Goal: Information Seeking & Learning: Learn about a topic

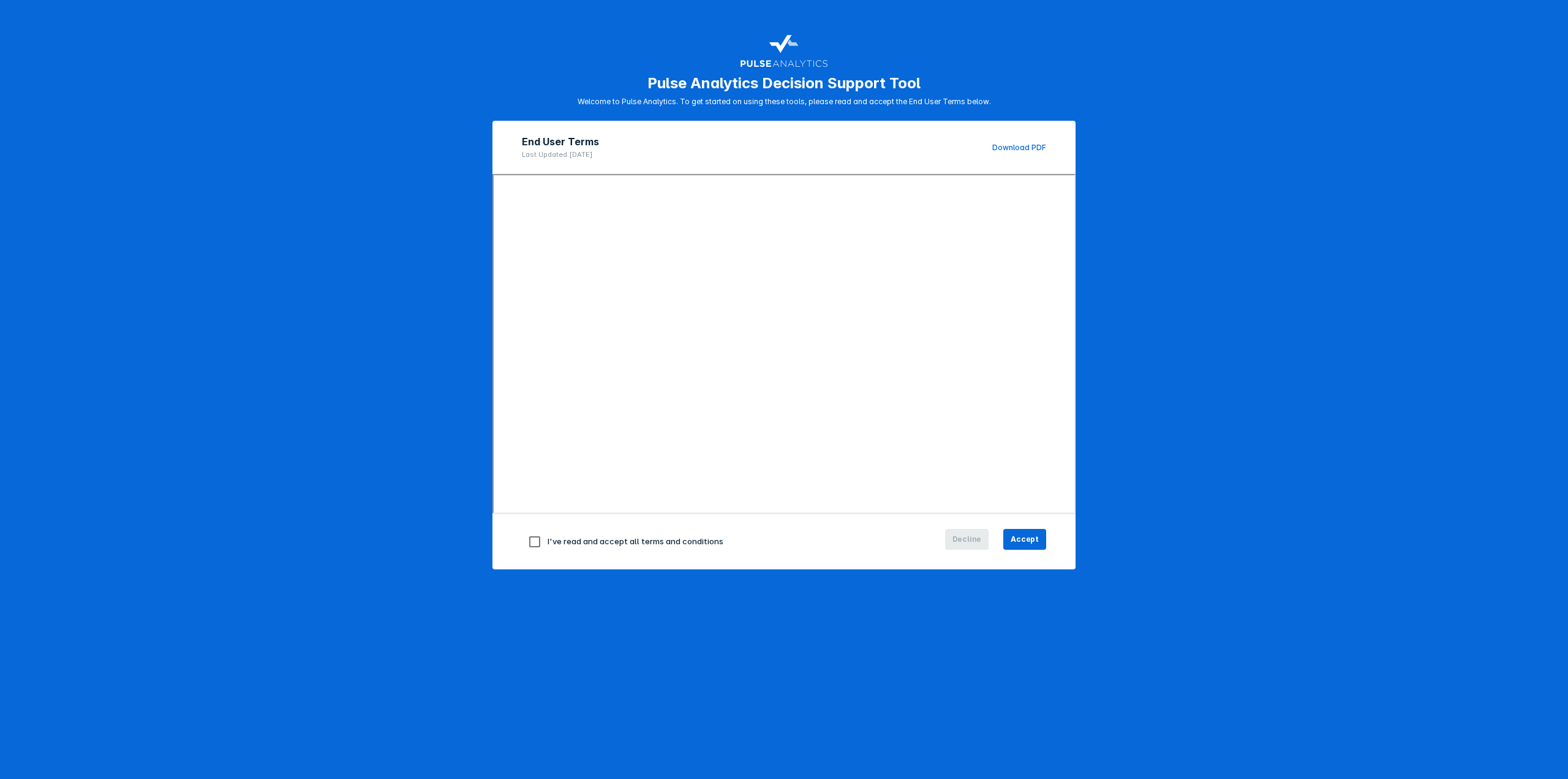
click at [535, 543] on input "checkbox" at bounding box center [534, 541] width 26 height 26
checkbox input "true"
click at [1018, 535] on span "Accept" at bounding box center [1025, 539] width 29 height 11
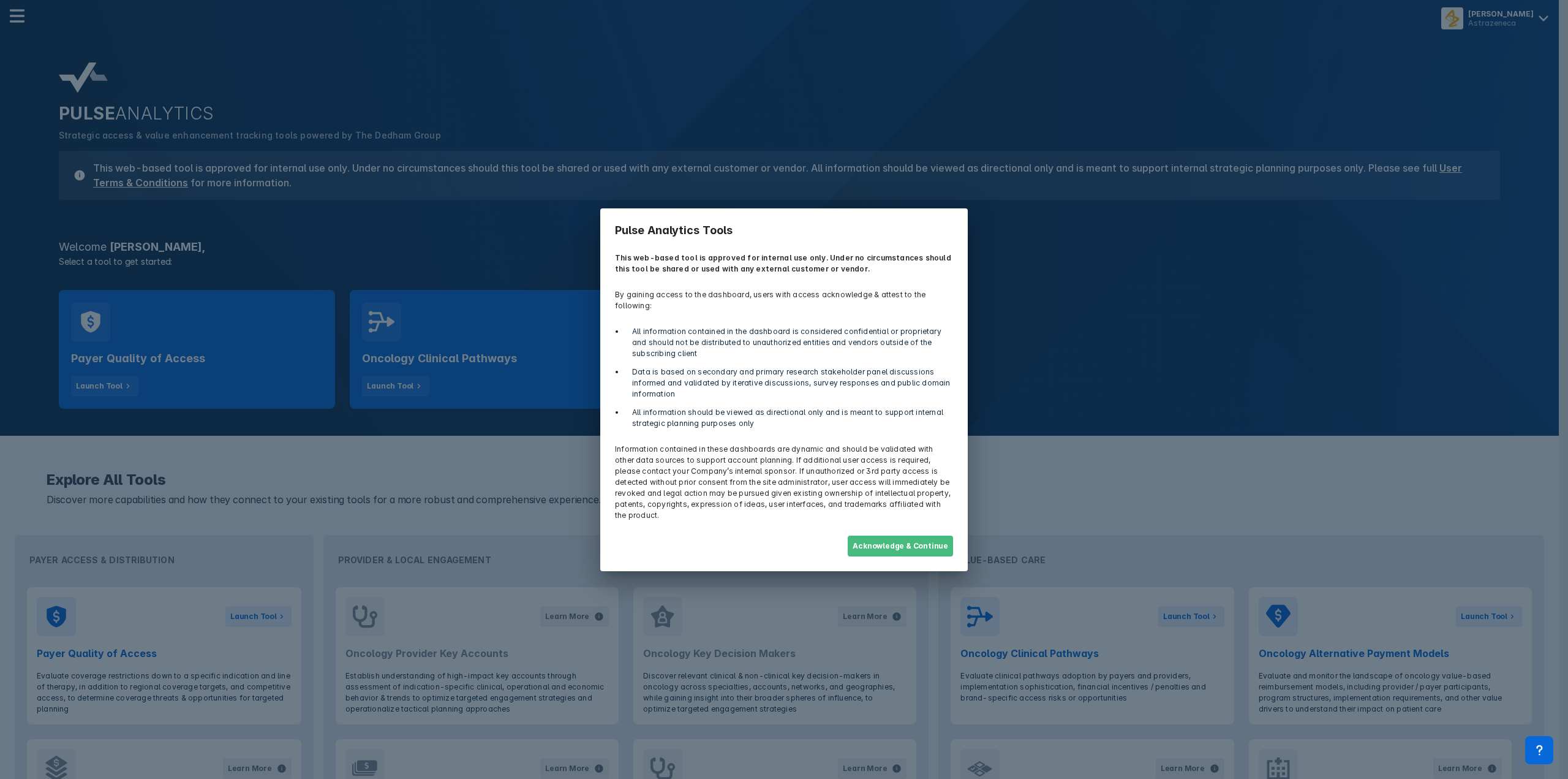
click at [936, 535] on button "Acknowledge & Continue" at bounding box center [901, 546] width 105 height 20
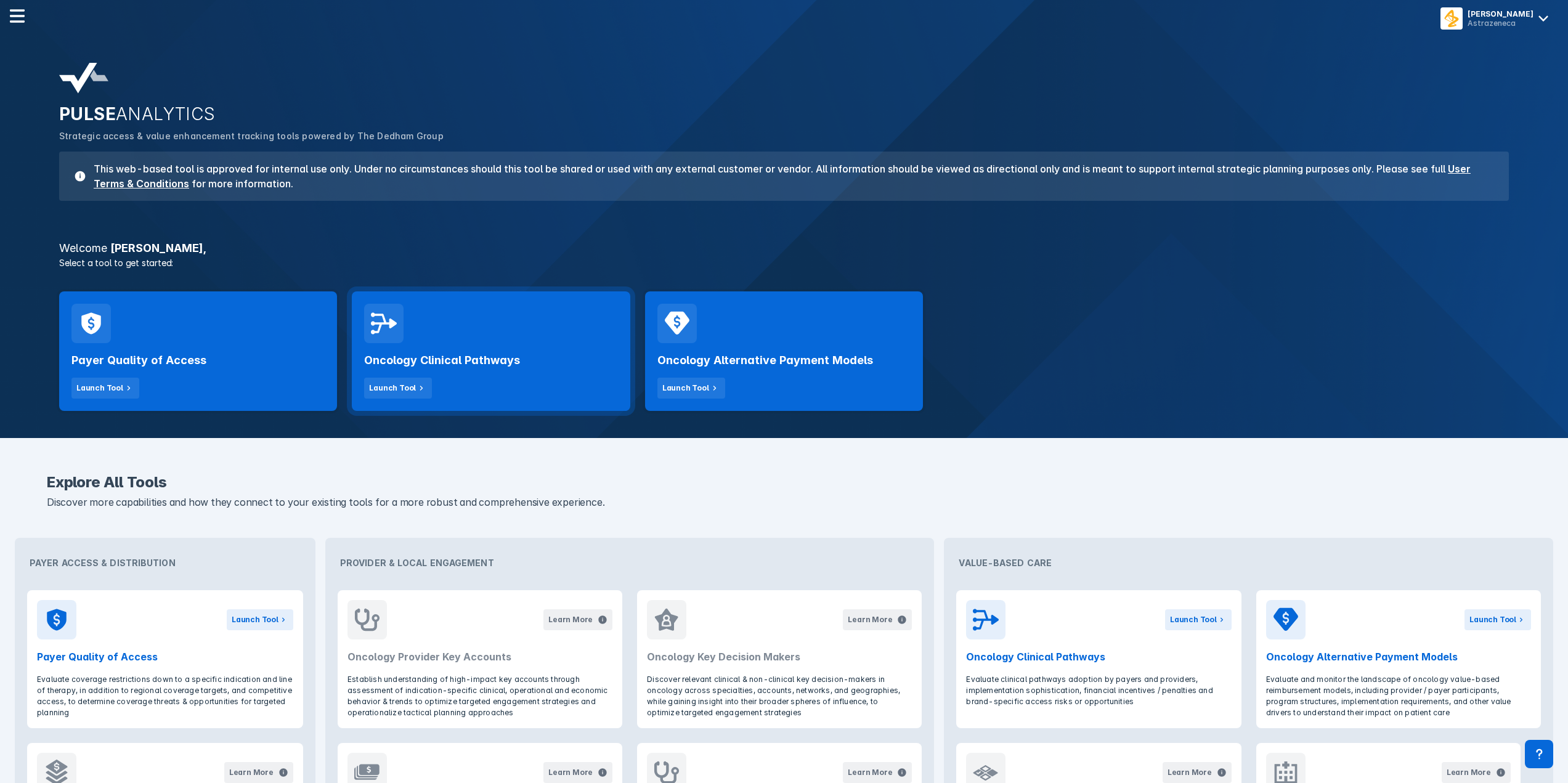
click at [465, 361] on h2 "Oncology Clinical Pathways" at bounding box center [442, 360] width 156 height 15
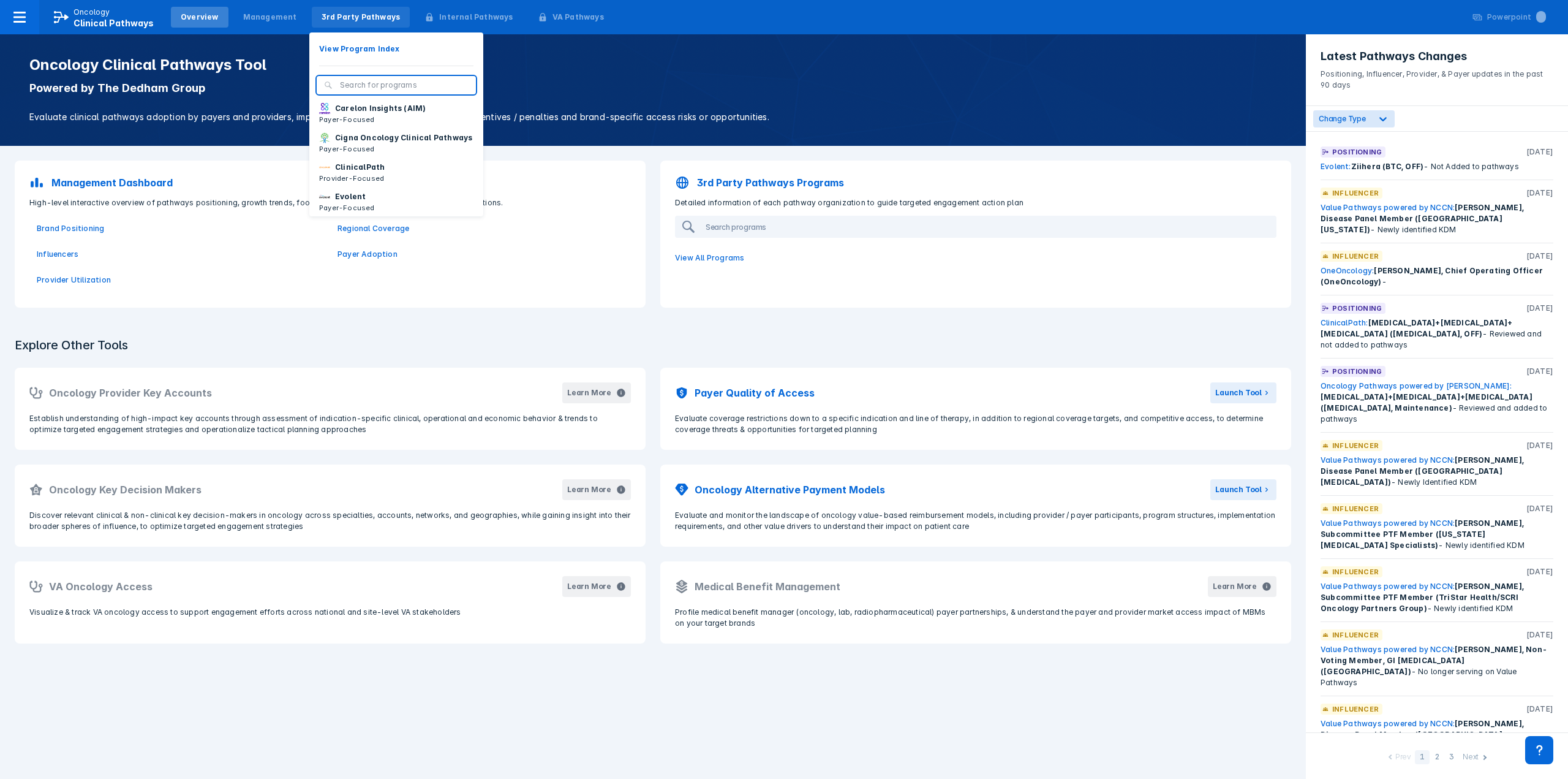
click at [346, 19] on div "3rd Party Pathways" at bounding box center [361, 17] width 79 height 11
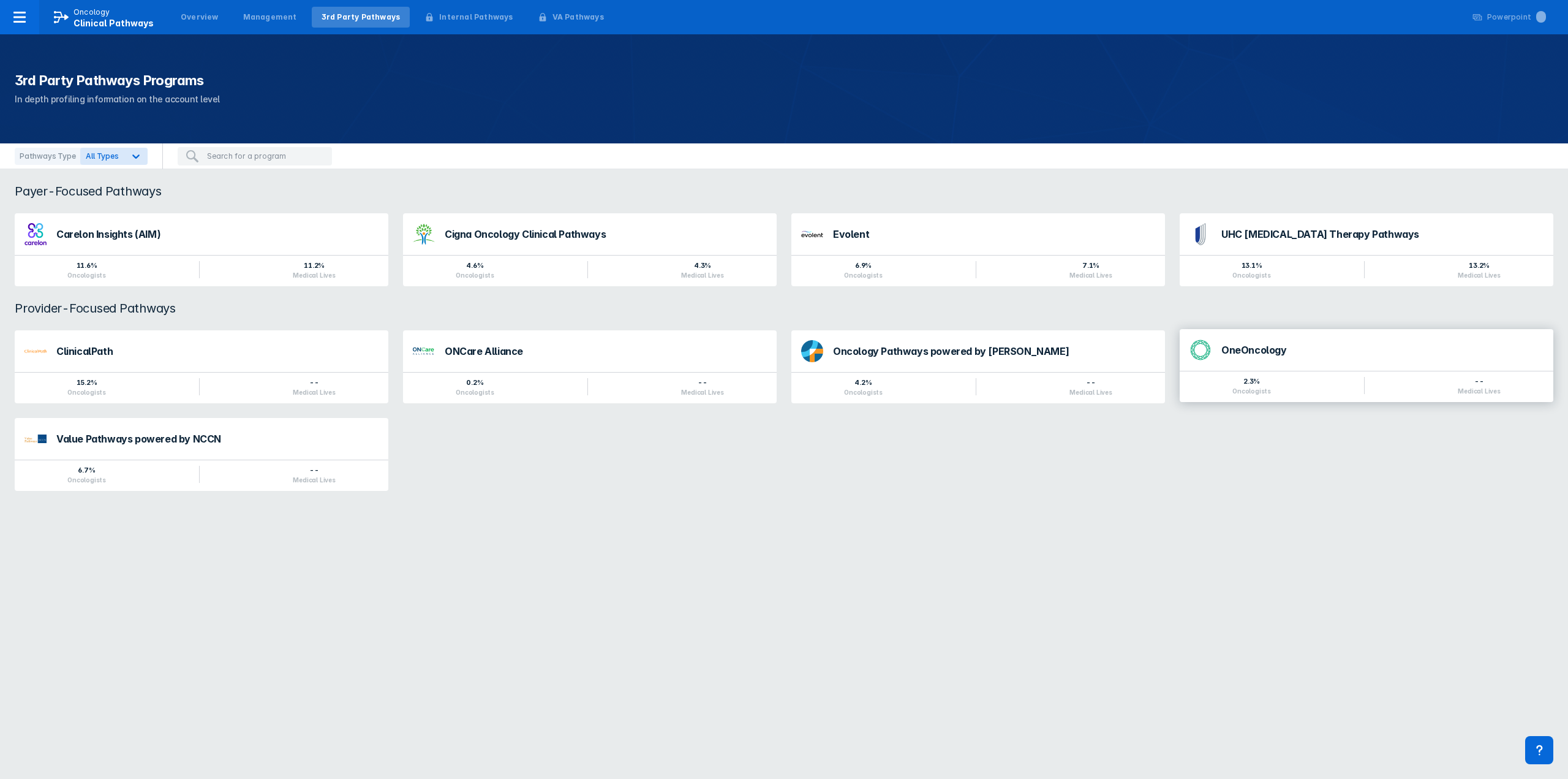
click at [1261, 358] on div "OneOncology" at bounding box center [1382, 353] width 322 height 16
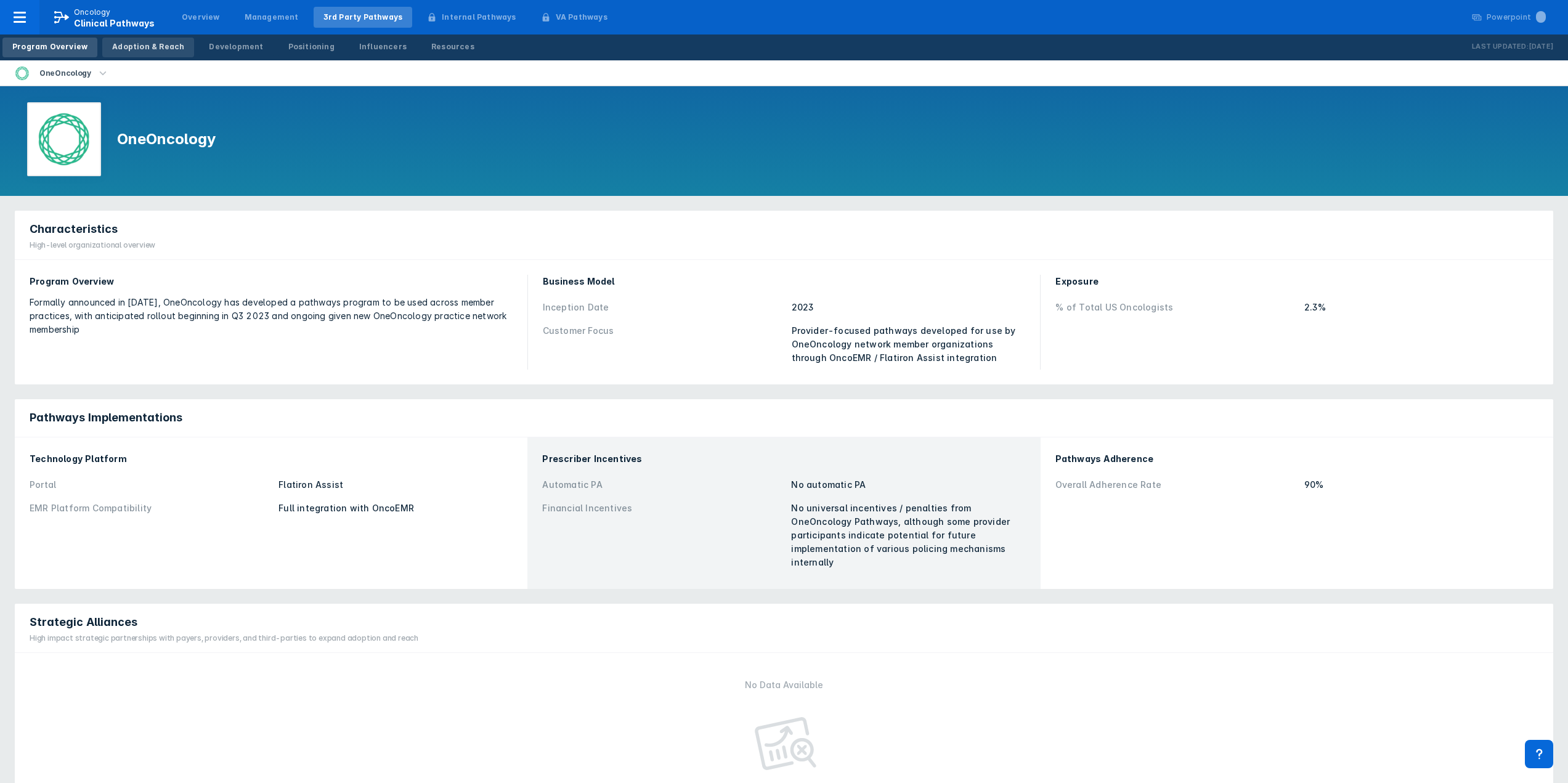
click at [125, 47] on div "Adoption & Reach" at bounding box center [148, 46] width 72 height 11
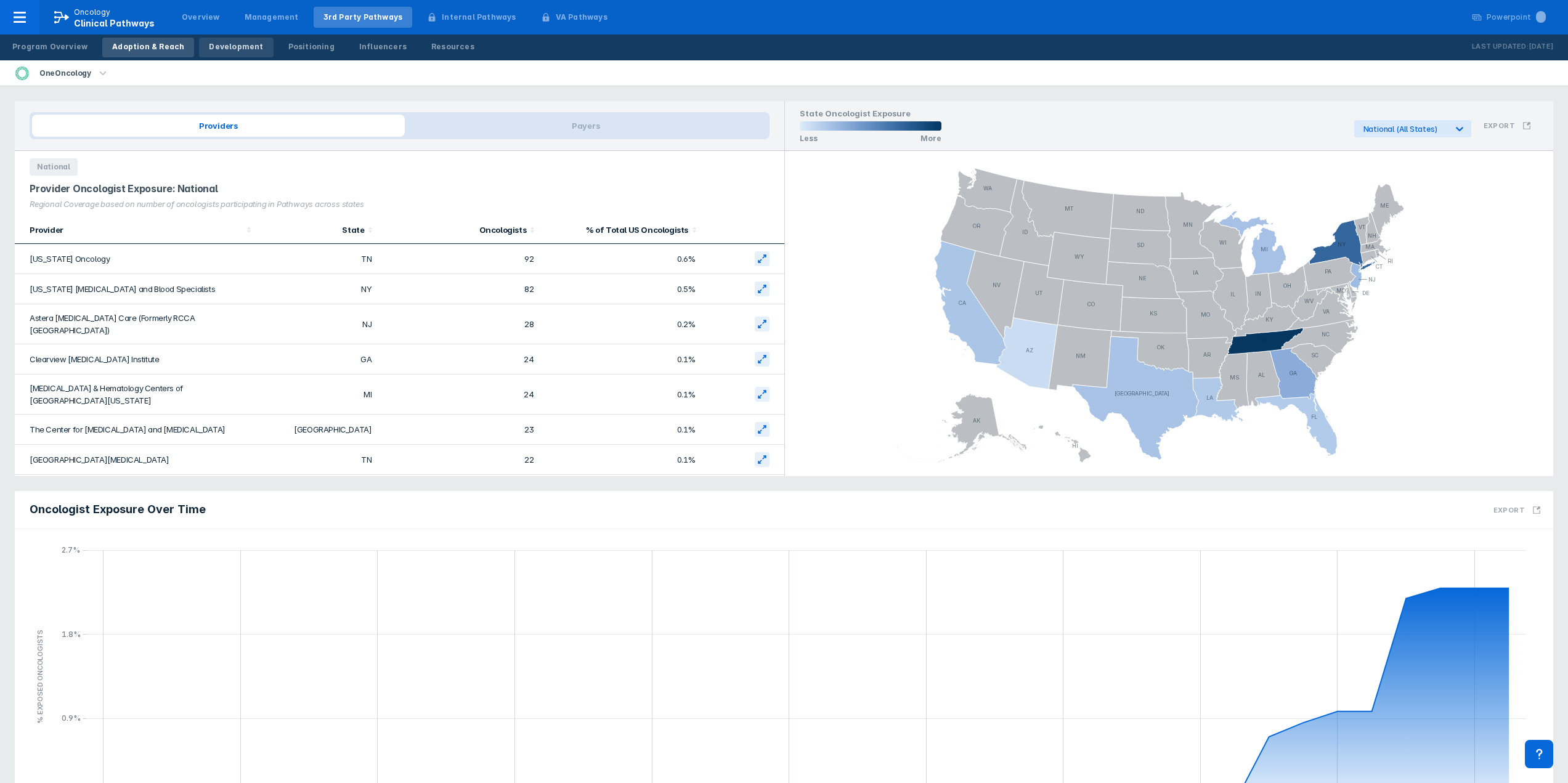
click at [226, 53] on link "Development" at bounding box center [236, 47] width 74 height 20
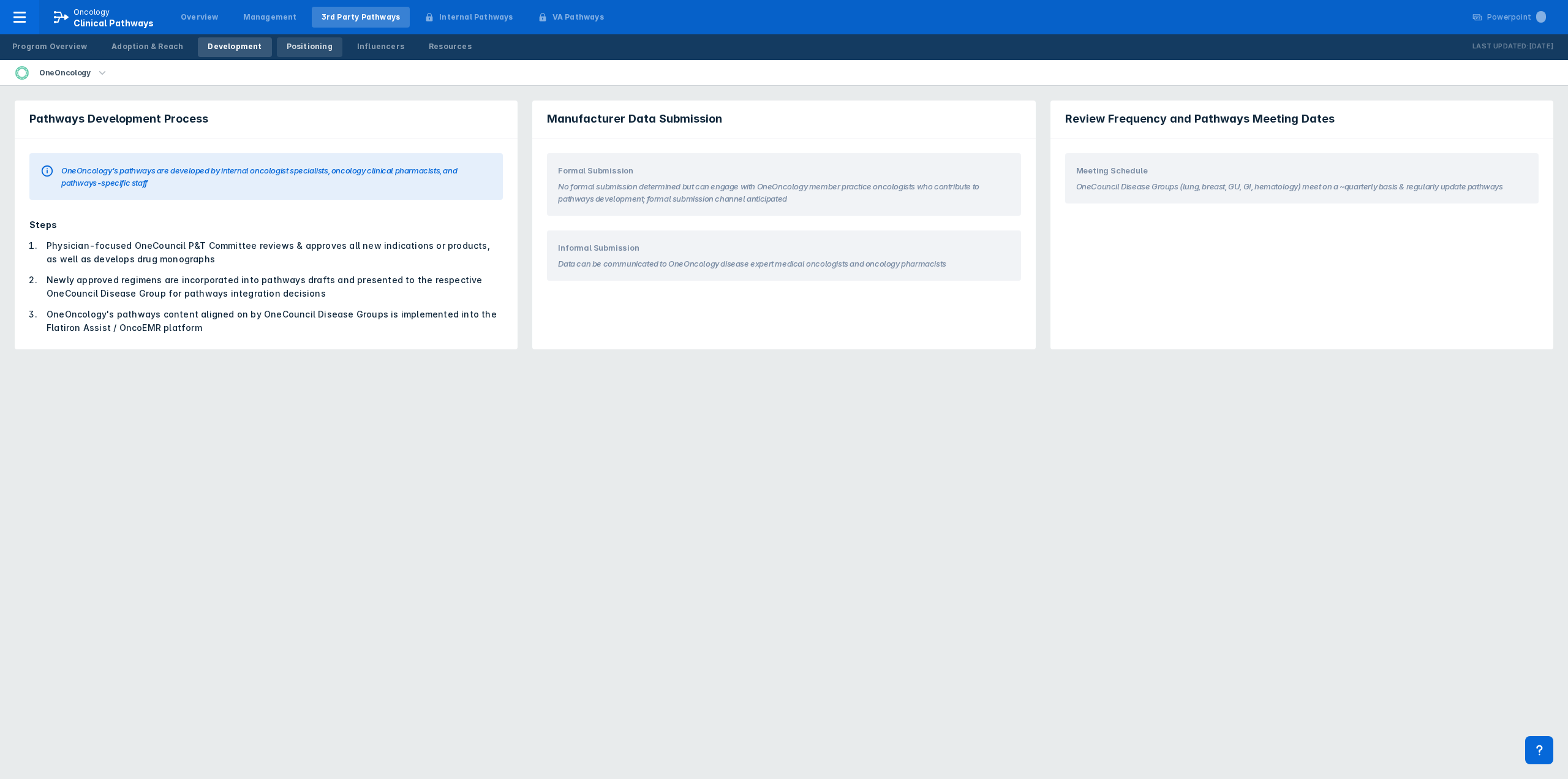
click at [297, 48] on div "Positioning" at bounding box center [309, 46] width 46 height 11
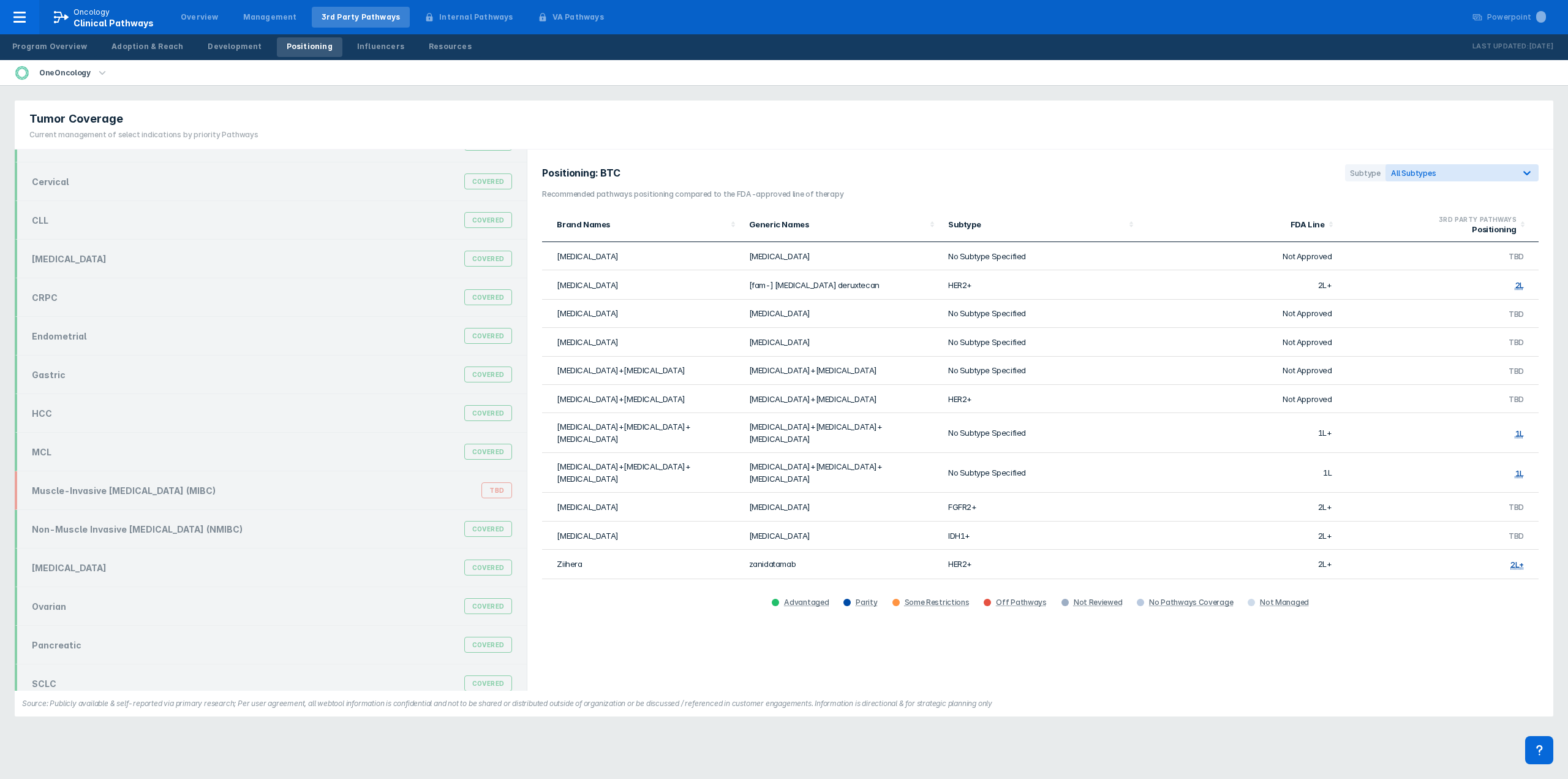
scroll to position [116, 0]
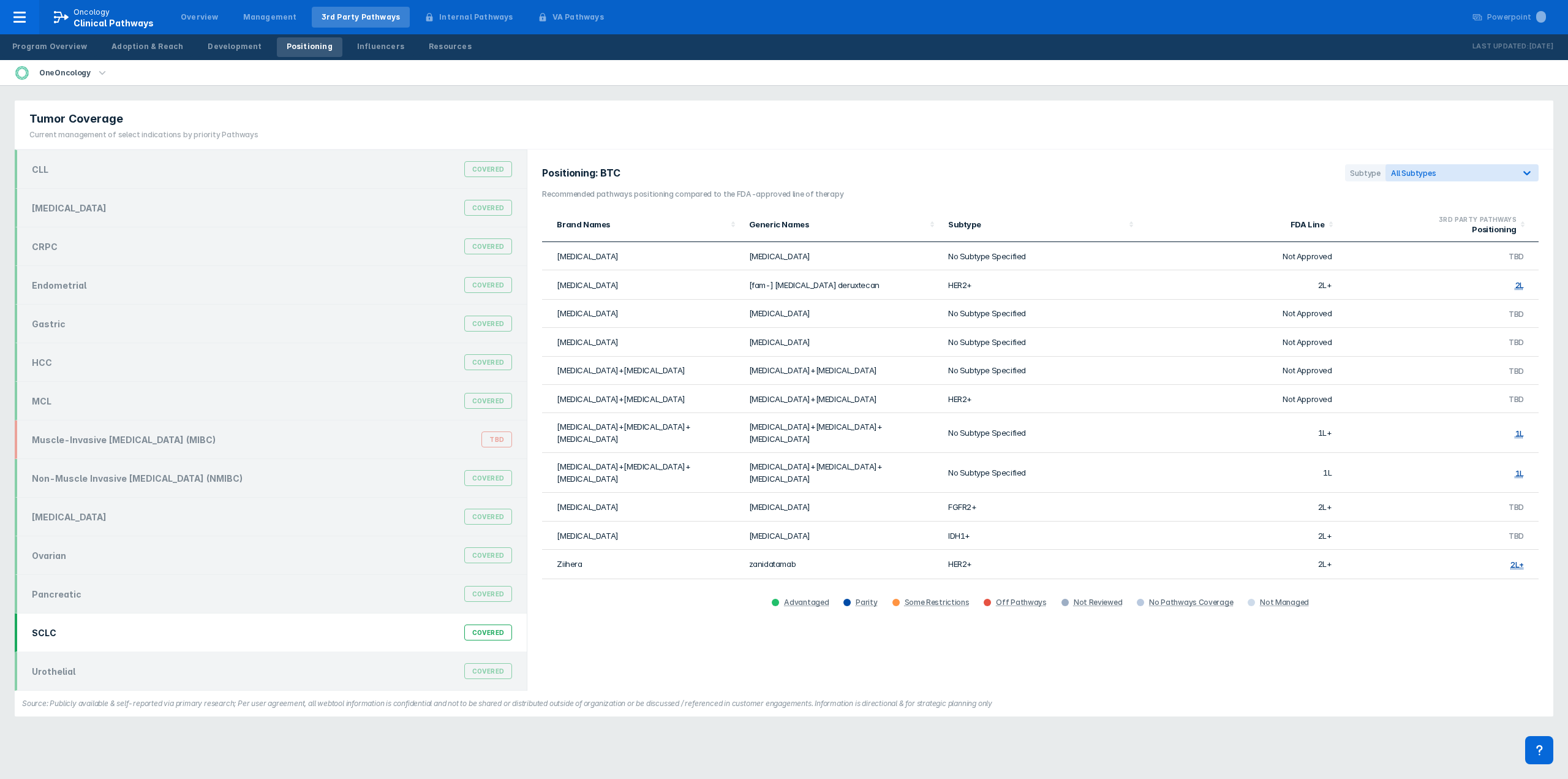
click at [96, 636] on div "SCLC Covered" at bounding box center [272, 633] width 495 height 23
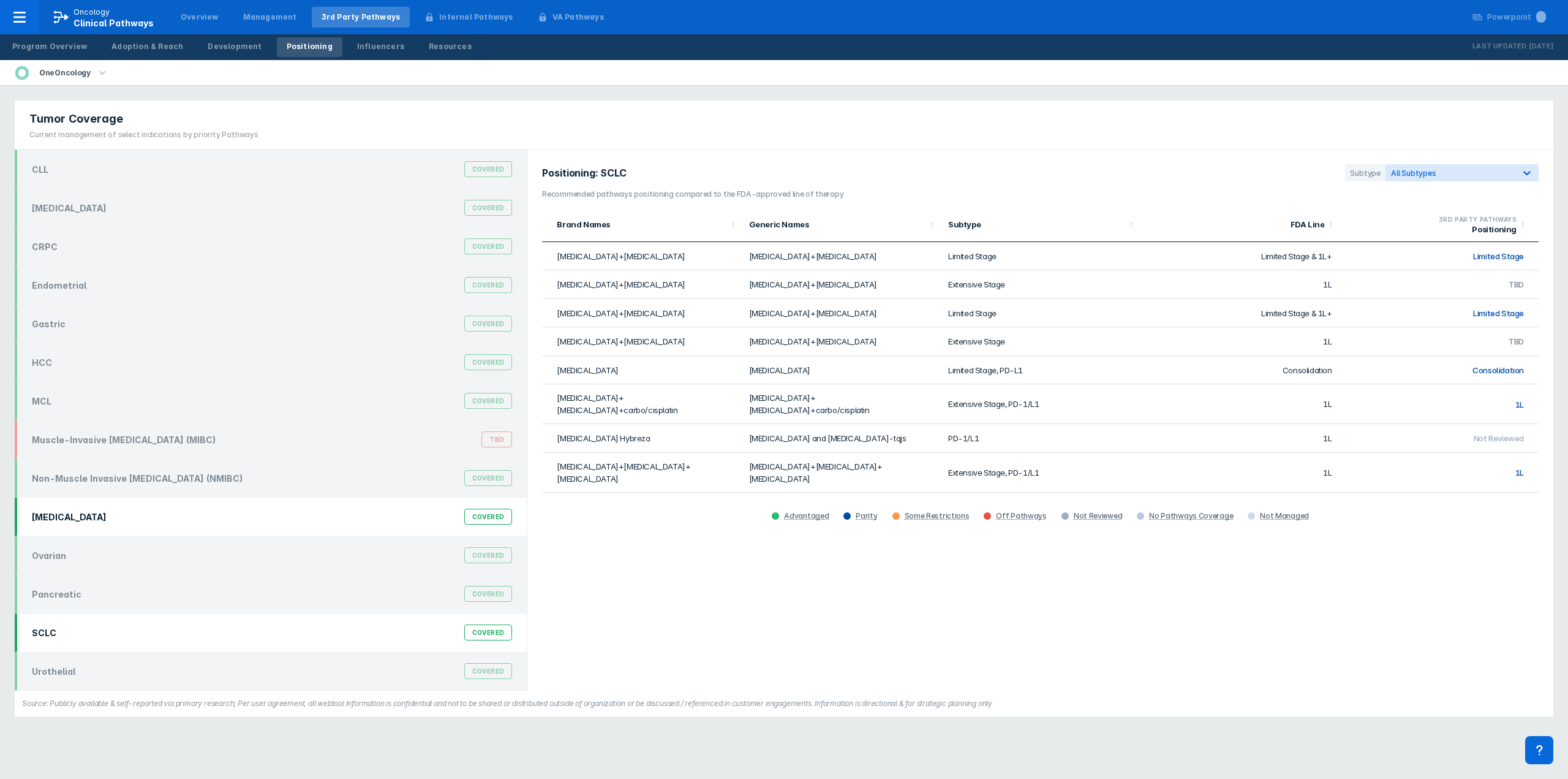
click at [123, 519] on div "NSCLC Covered" at bounding box center [272, 517] width 495 height 23
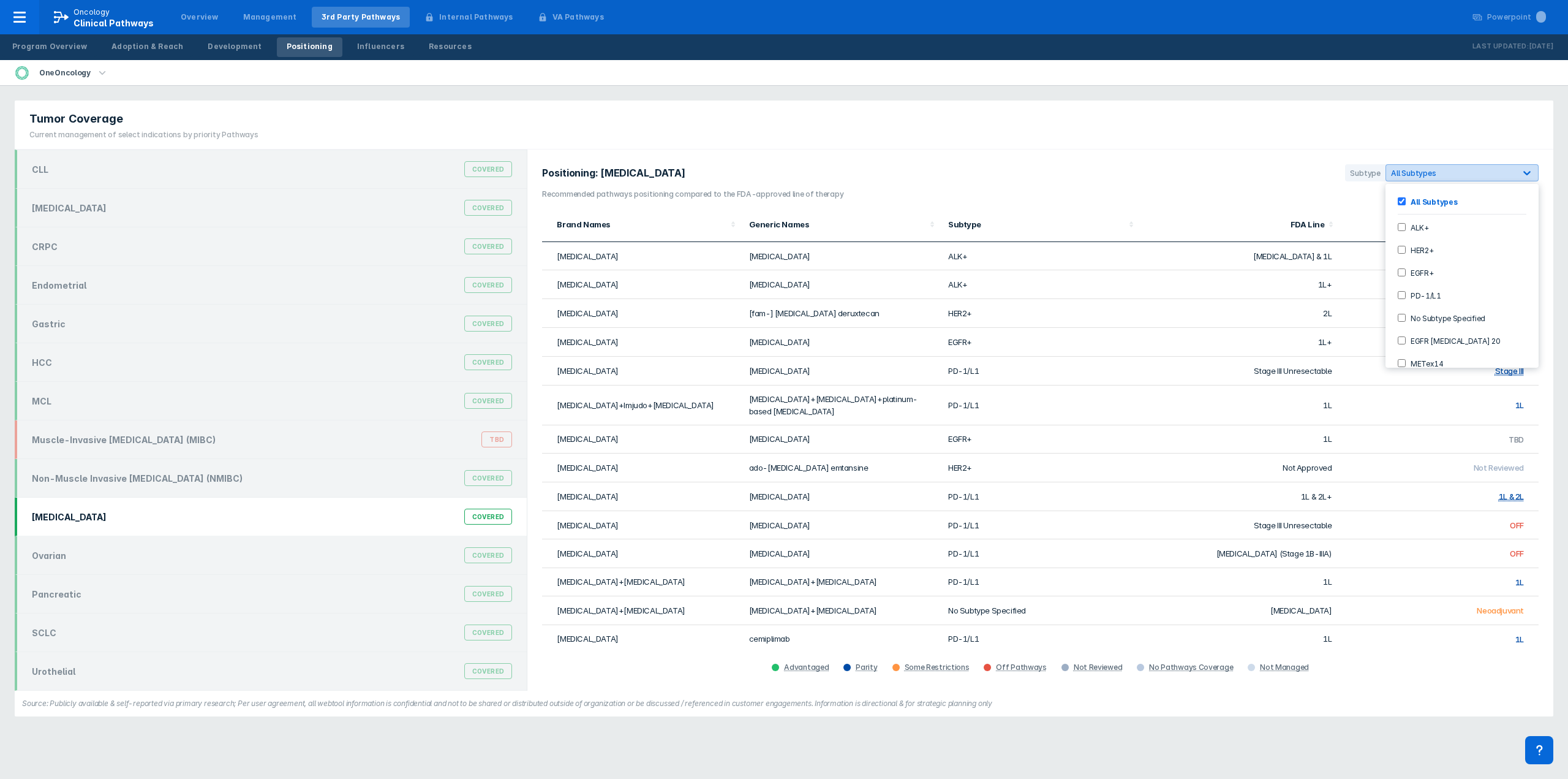
click at [1526, 173] on icon at bounding box center [1527, 173] width 12 height 12
click at [1401, 295] on input "PD-1/L1" at bounding box center [1401, 295] width 8 height 8
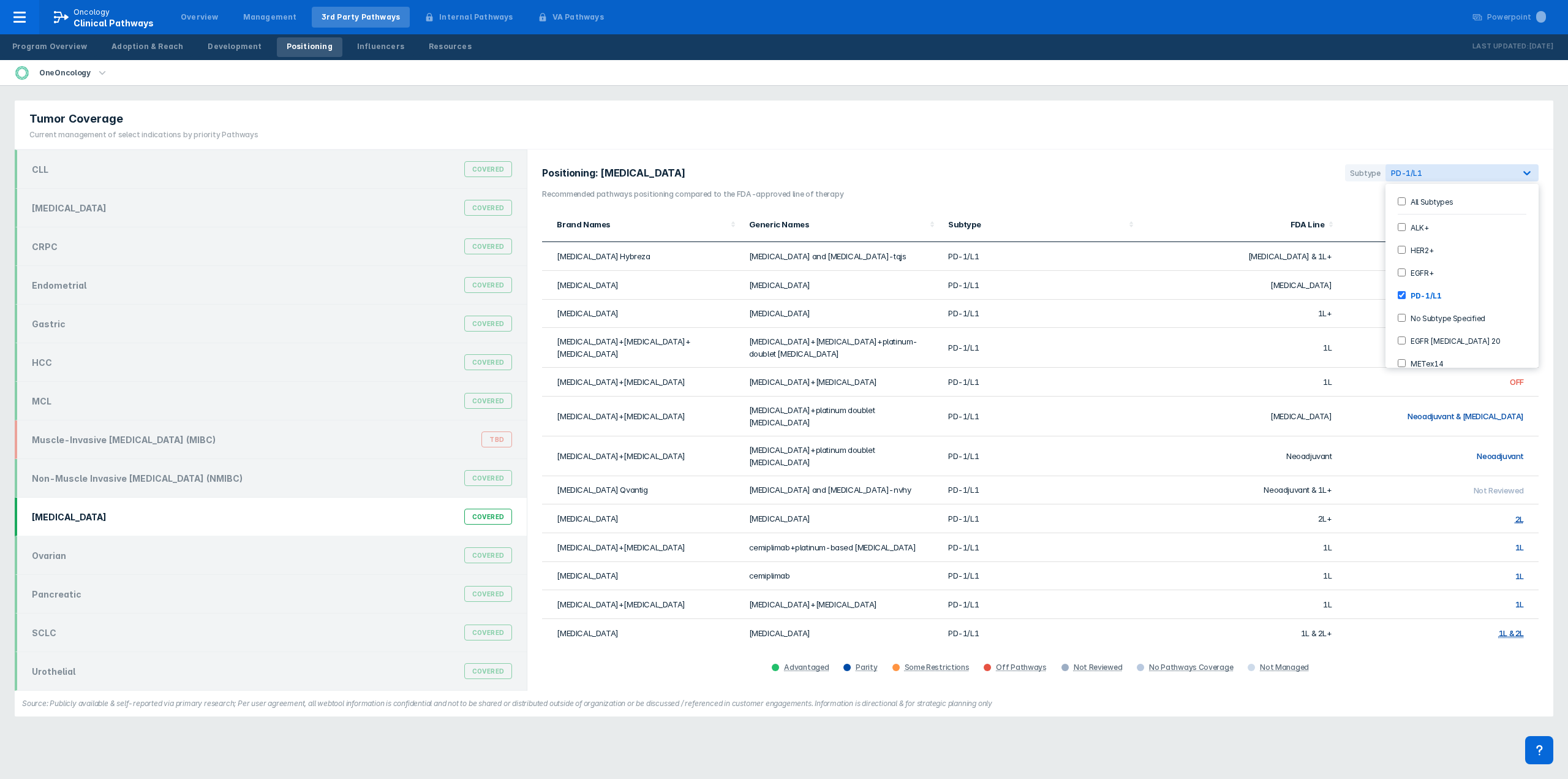
click at [1254, 184] on section "Positioning: NSCLC Subtype option PD-1/L1, selected. 9 results available. Use U…" at bounding box center [1041, 177] width 997 height 25
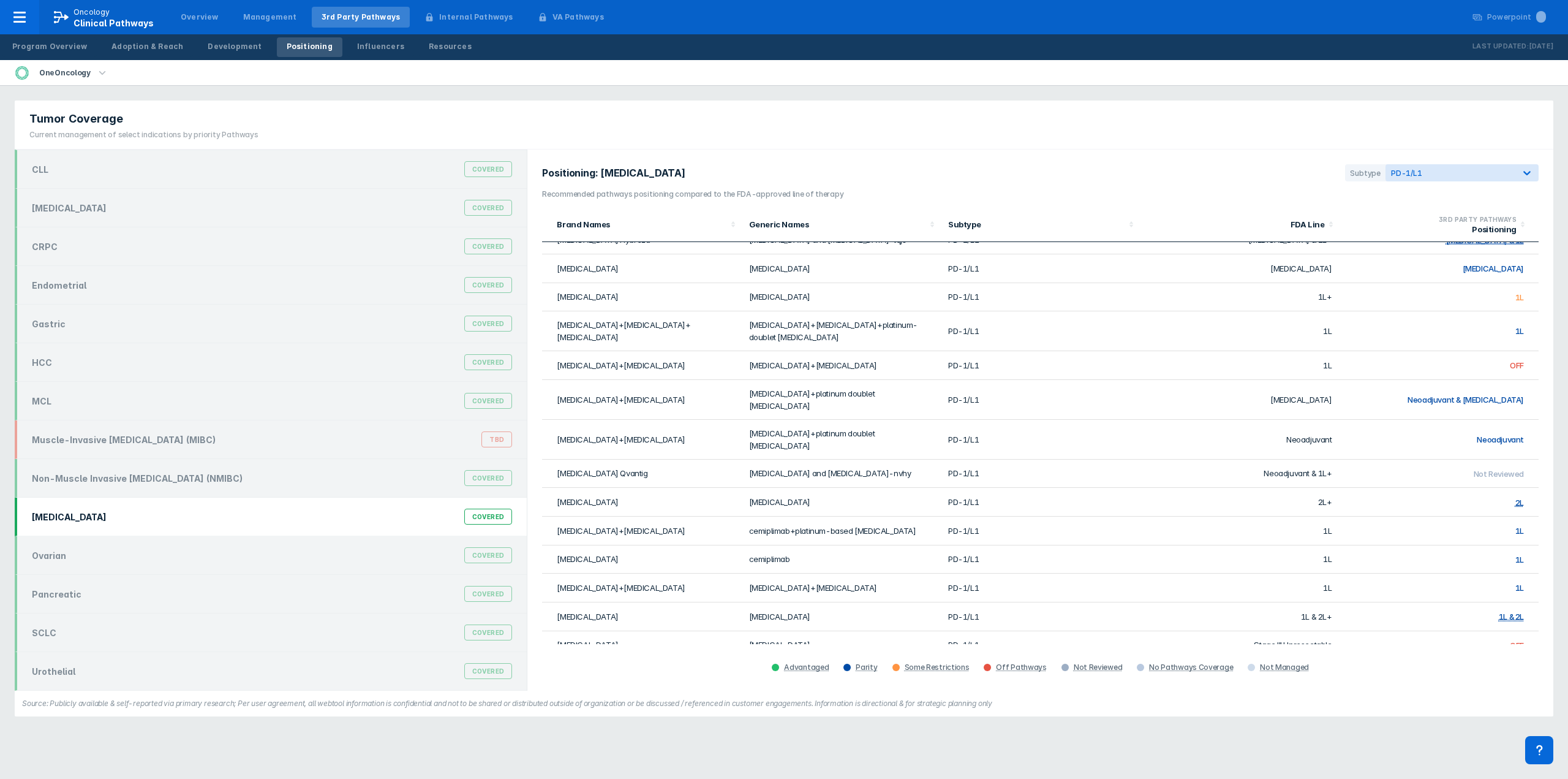
scroll to position [0, 0]
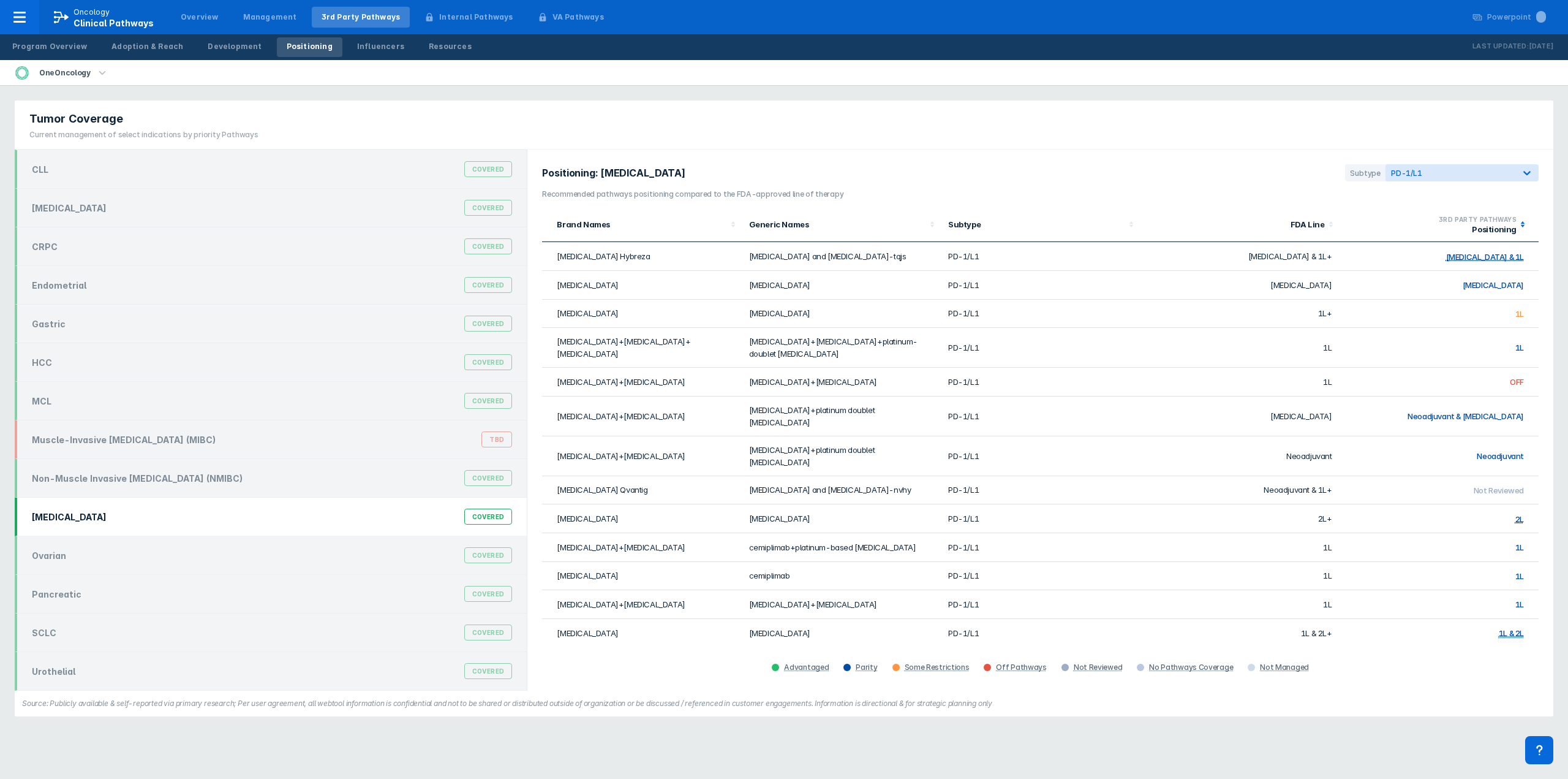
click at [1517, 220] on icon at bounding box center [1523, 224] width 12 height 12
click at [1517, 227] on icon at bounding box center [1523, 224] width 12 height 12
click at [1496, 229] on div "Positioning" at bounding box center [1432, 229] width 170 height 10
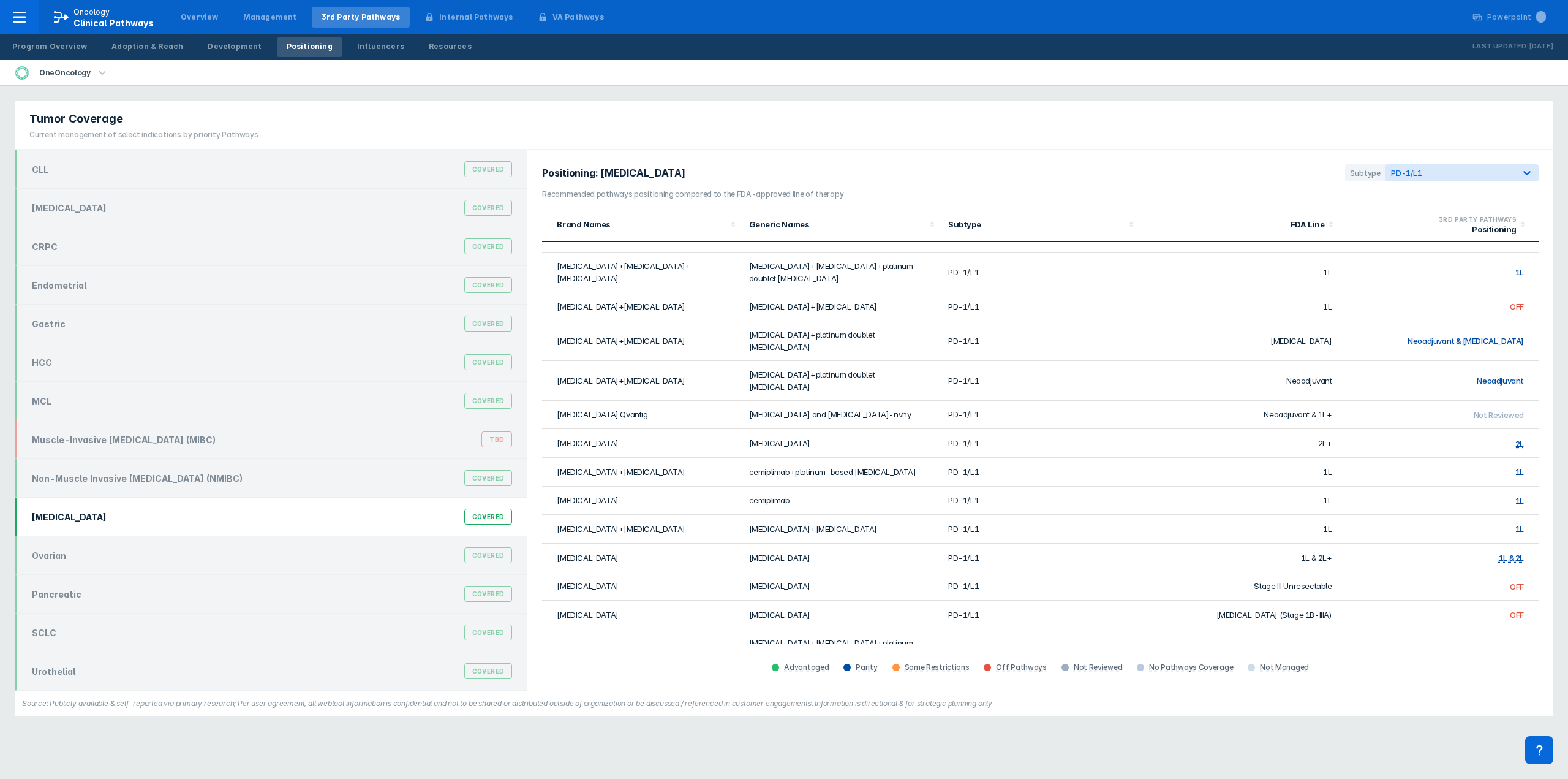
scroll to position [80, 0]
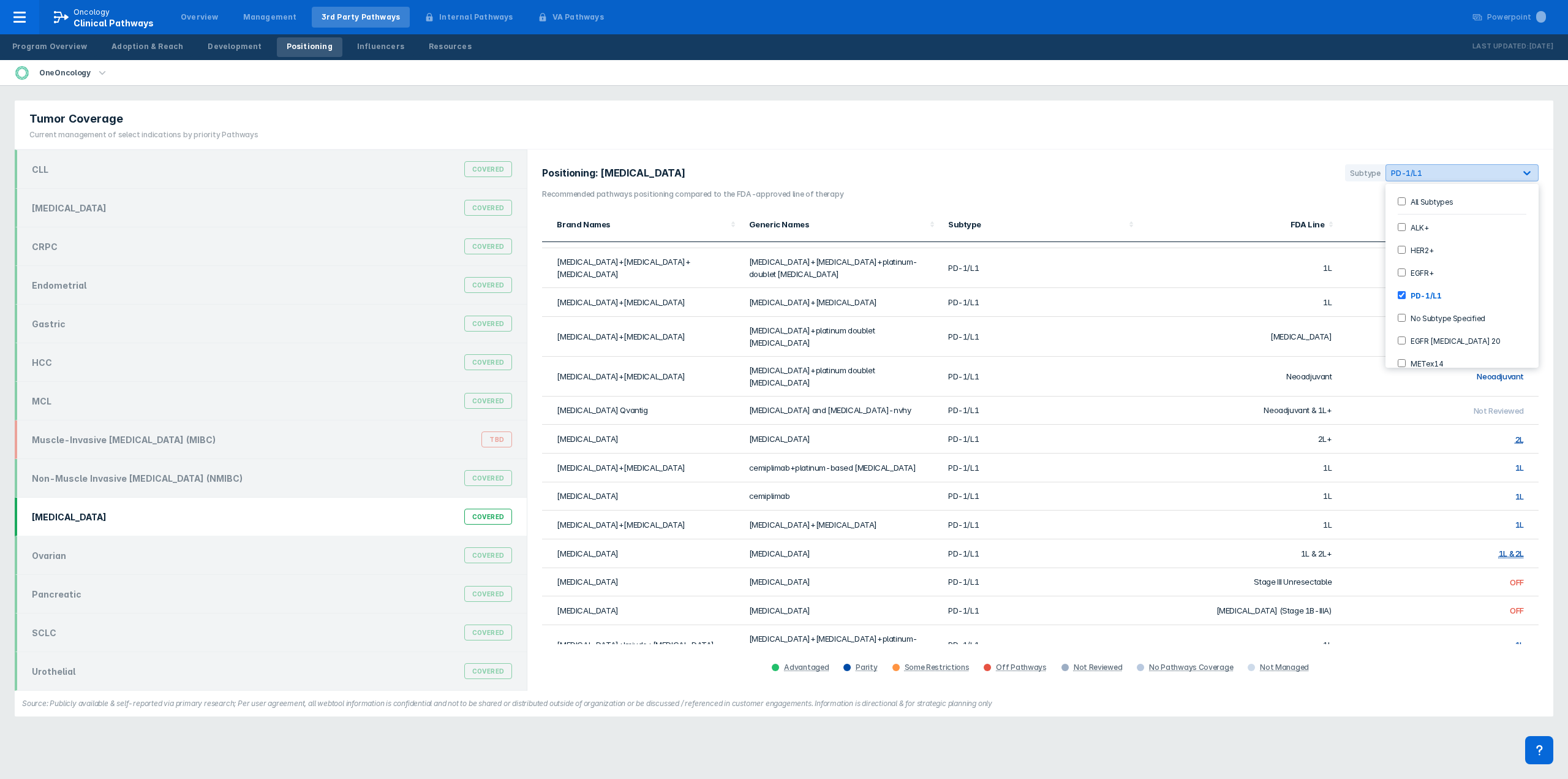
click at [1526, 176] on icon at bounding box center [1527, 173] width 12 height 12
click at [1401, 285] on Specified-checkbox "No Subtype Specified" at bounding box center [1401, 285] width 8 height 8
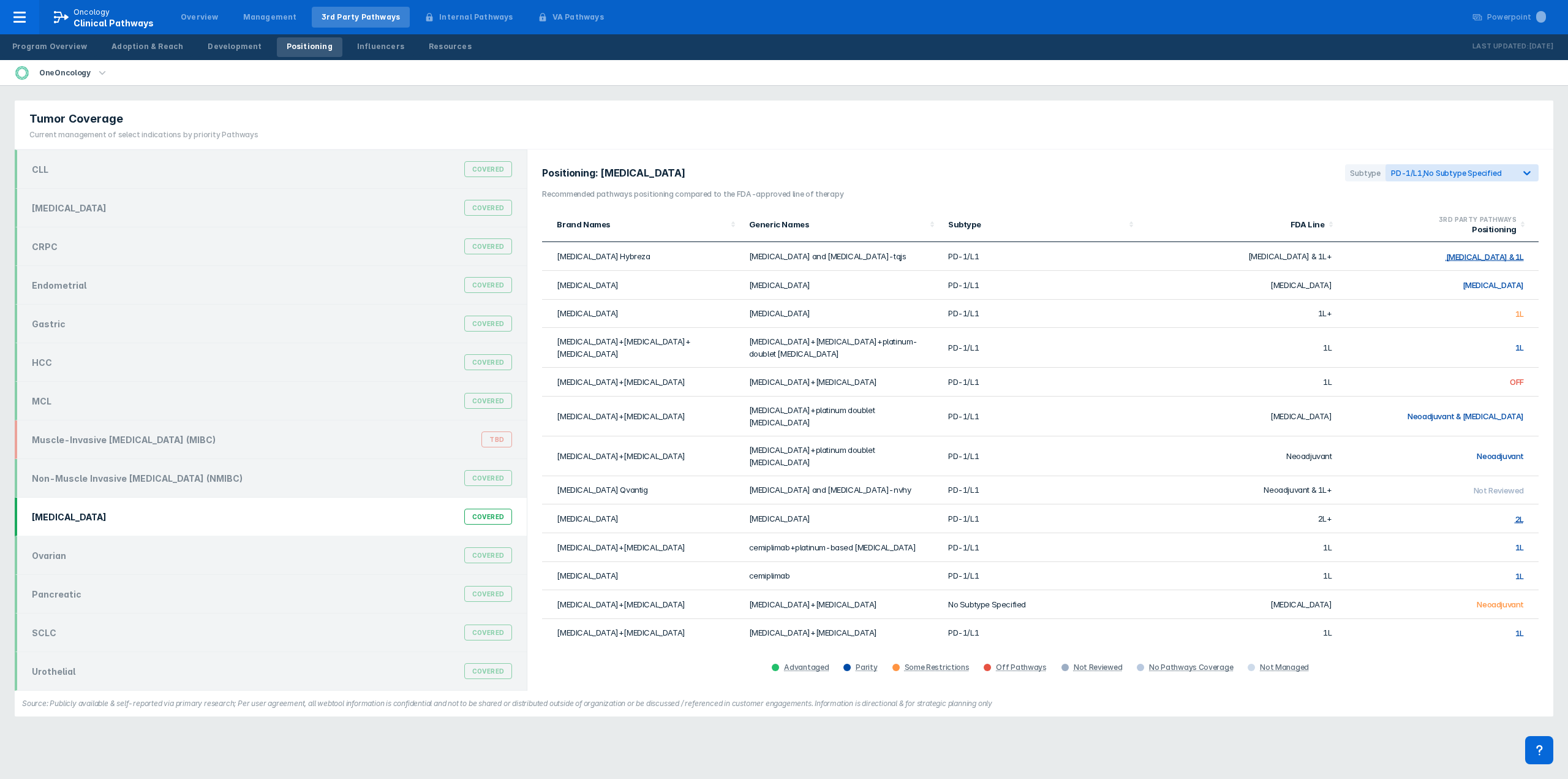
click at [1443, 711] on div "Source: Publicly available & self-reported via primary research; Per user agree…" at bounding box center [784, 703] width 1539 height 26
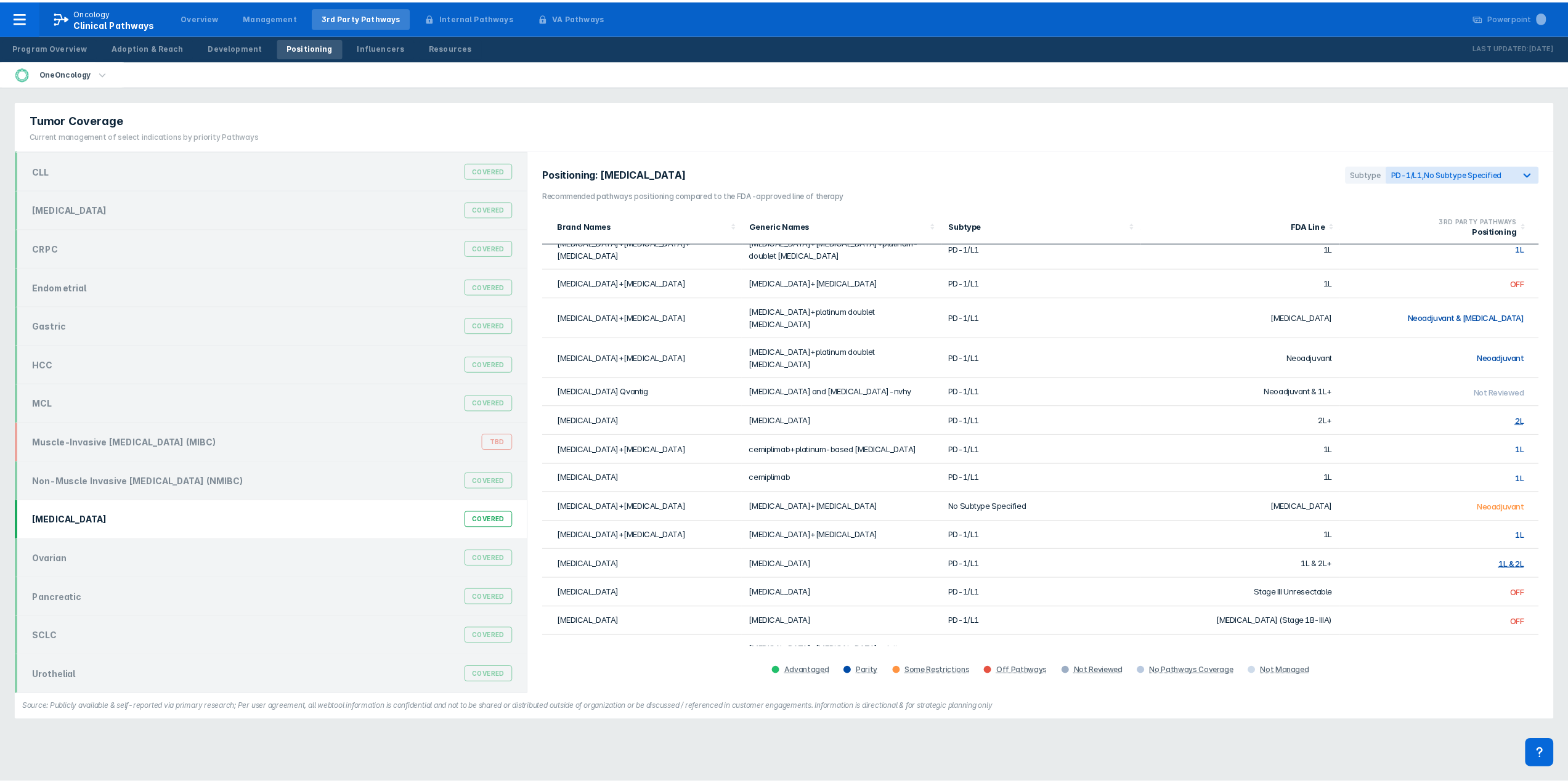
scroll to position [135, 0]
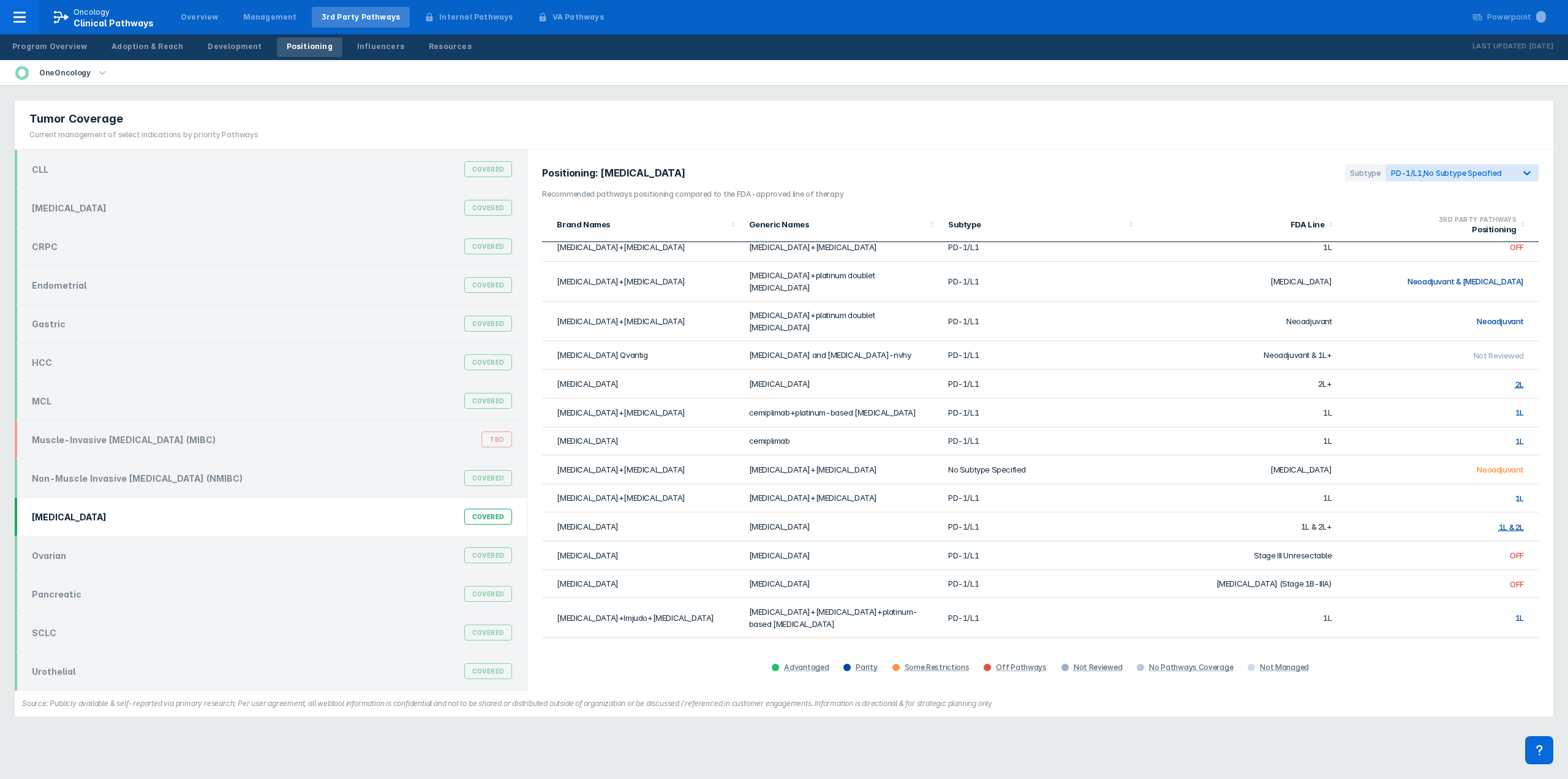
click at [99, 72] on icon "button" at bounding box center [102, 72] width 7 height 4
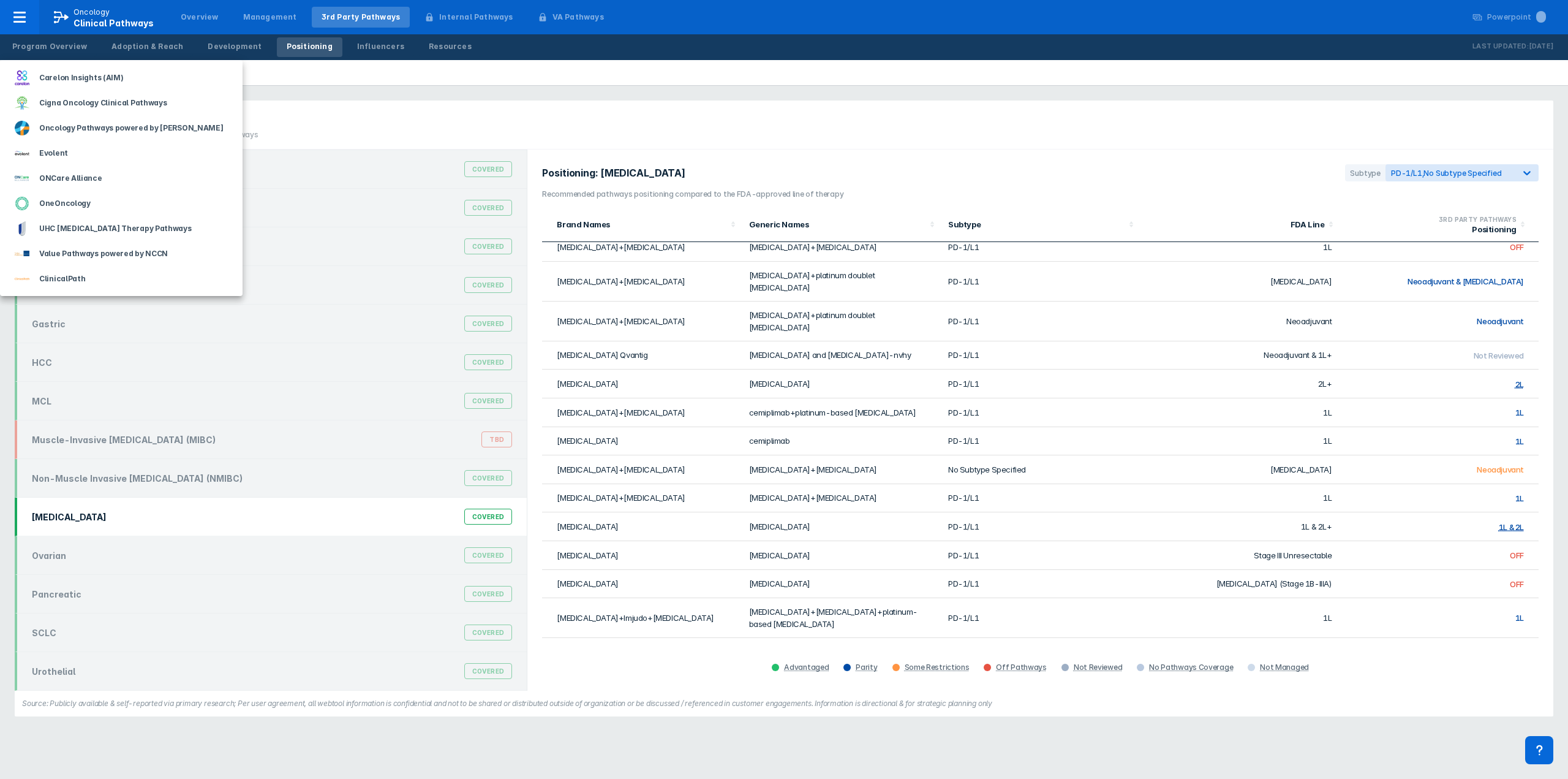
click at [300, 124] on div at bounding box center [784, 389] width 1568 height 779
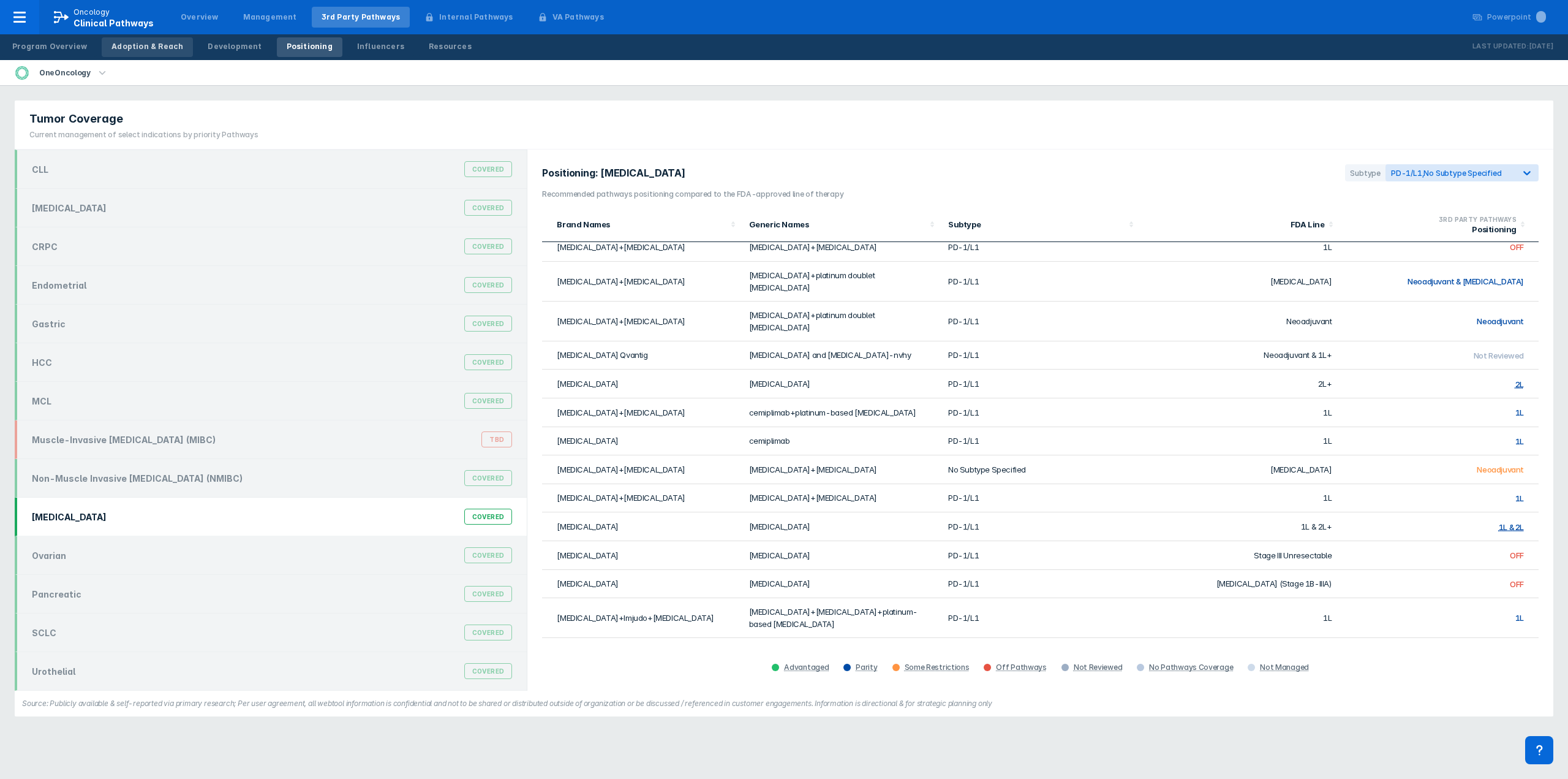
click at [118, 48] on div "Adoption & Reach" at bounding box center [148, 46] width 72 height 11
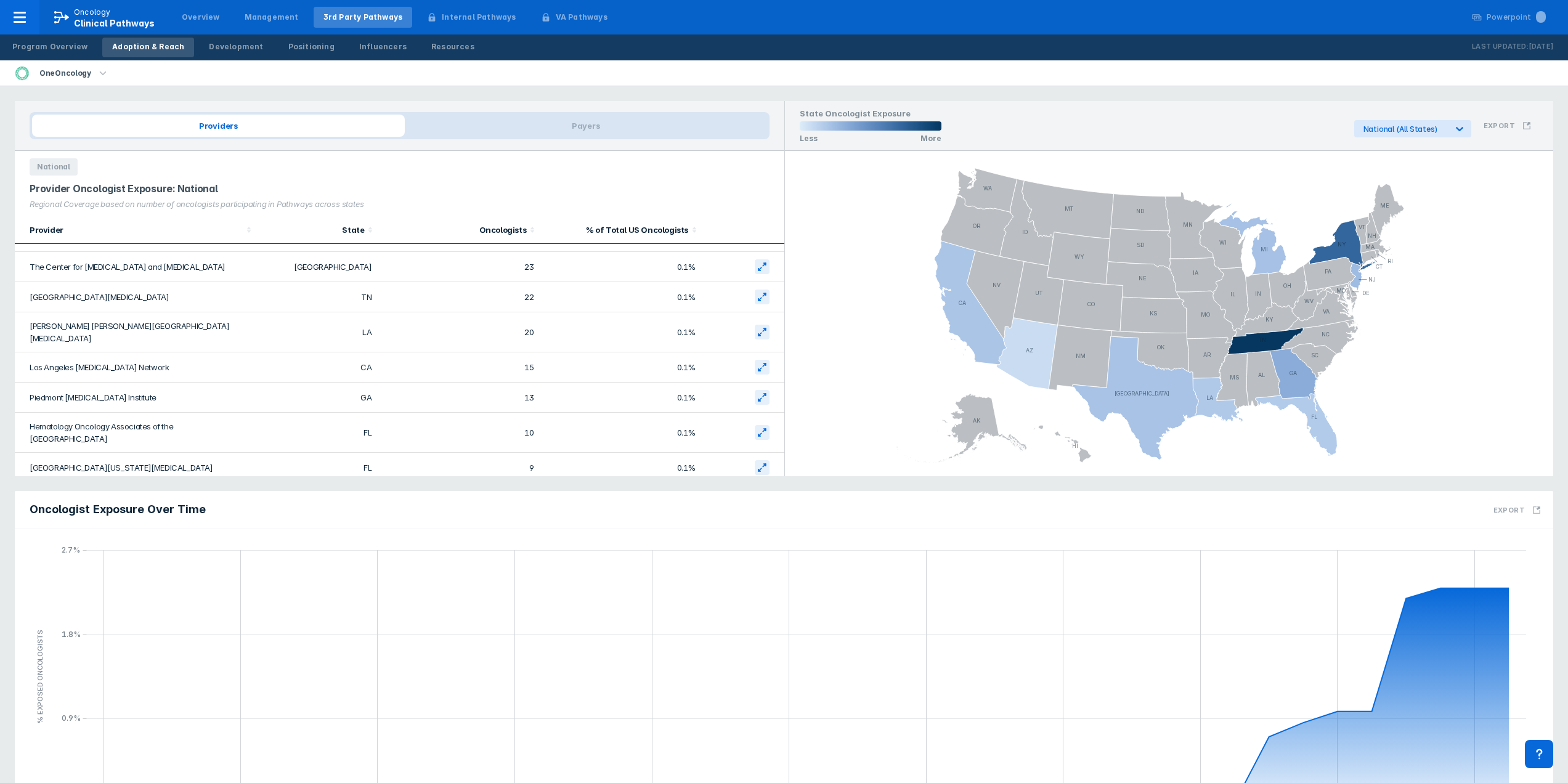
scroll to position [190, 0]
click at [43, 51] on div "Program Overview" at bounding box center [50, 46] width 75 height 11
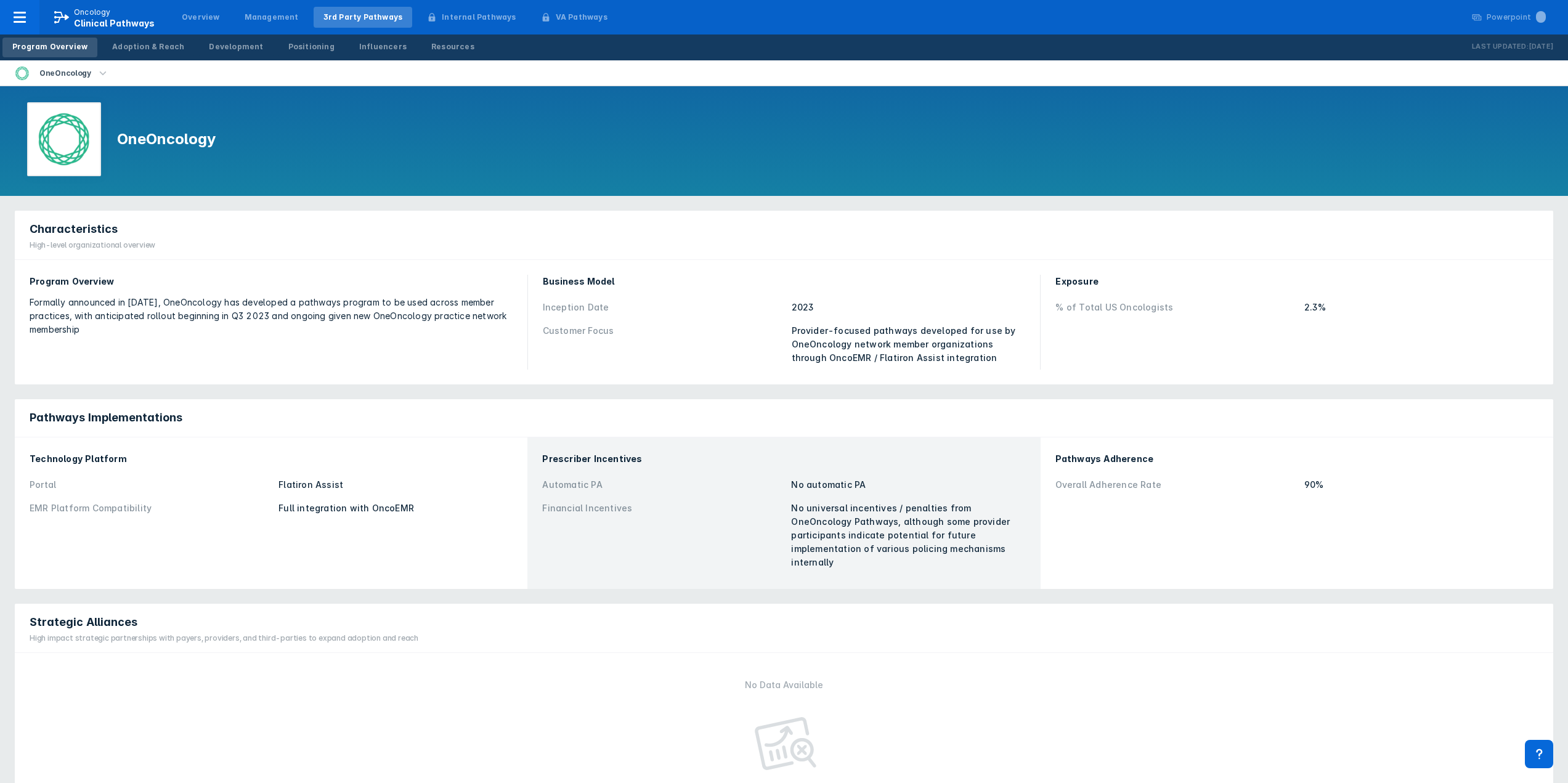
click at [99, 75] on icon "button" at bounding box center [103, 74] width 13 height 13
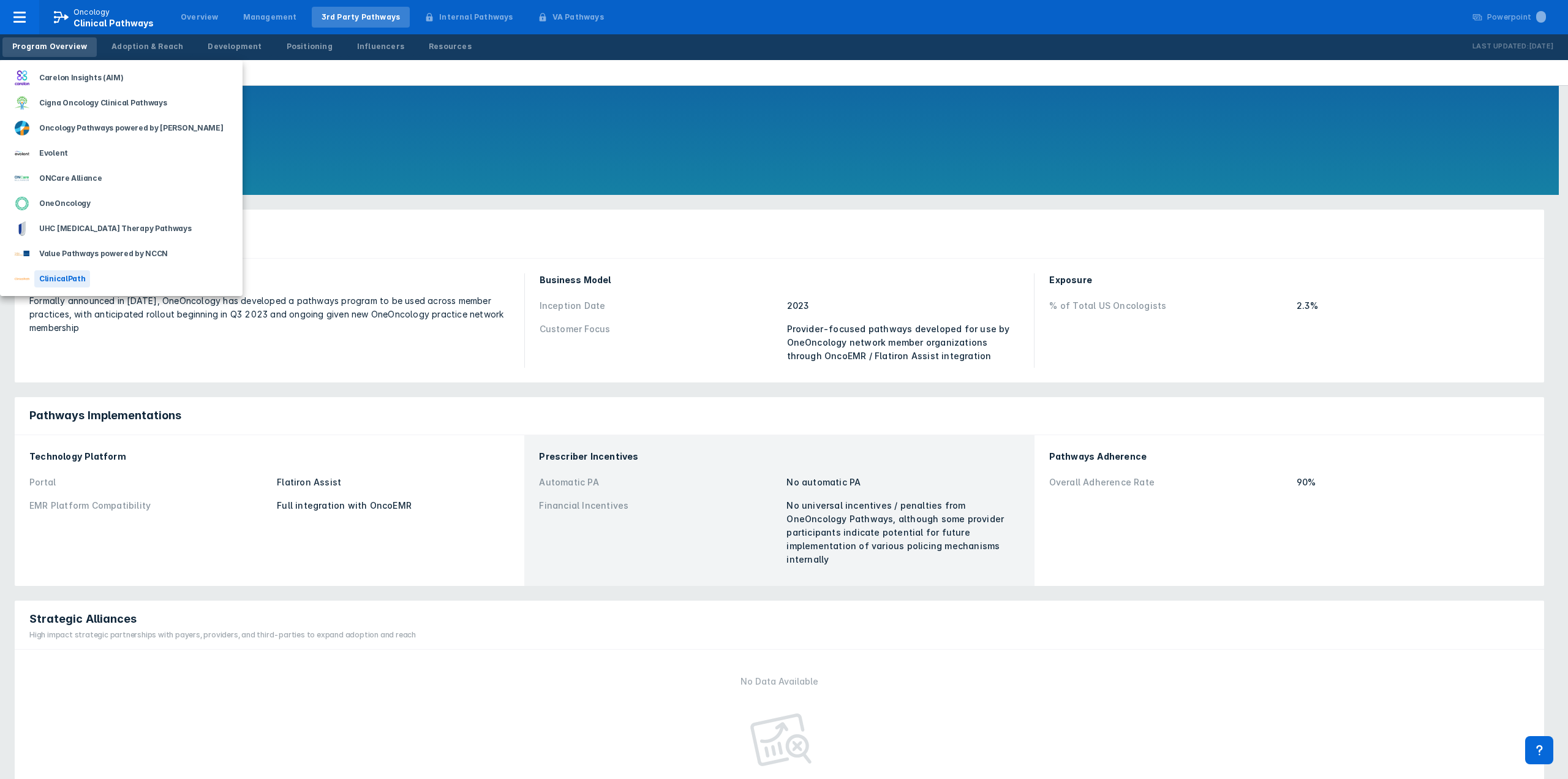
click at [58, 277] on div "ClinicalPath" at bounding box center [62, 279] width 56 height 17
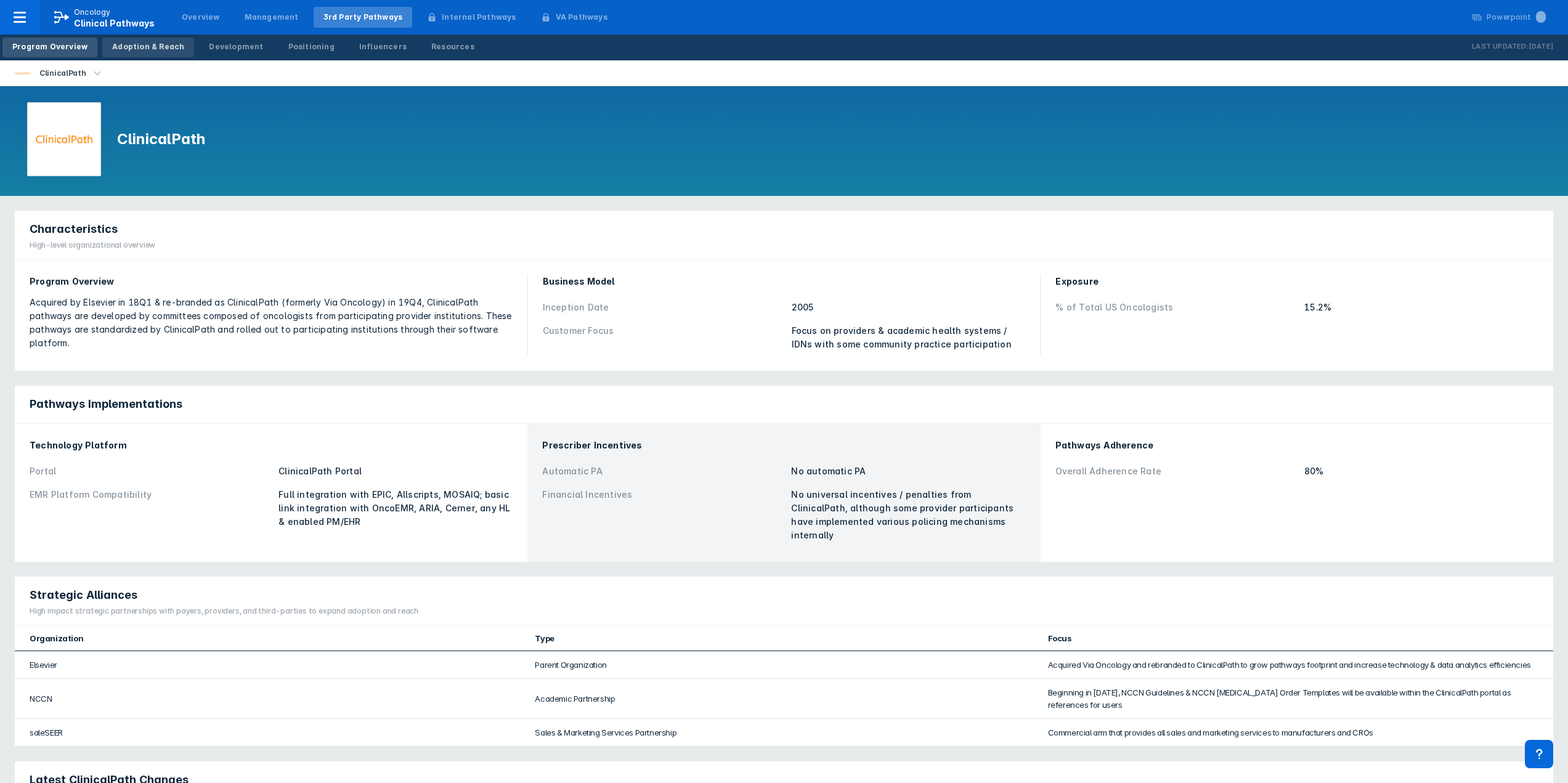
click at [139, 51] on div "Adoption & Reach" at bounding box center [148, 46] width 72 height 11
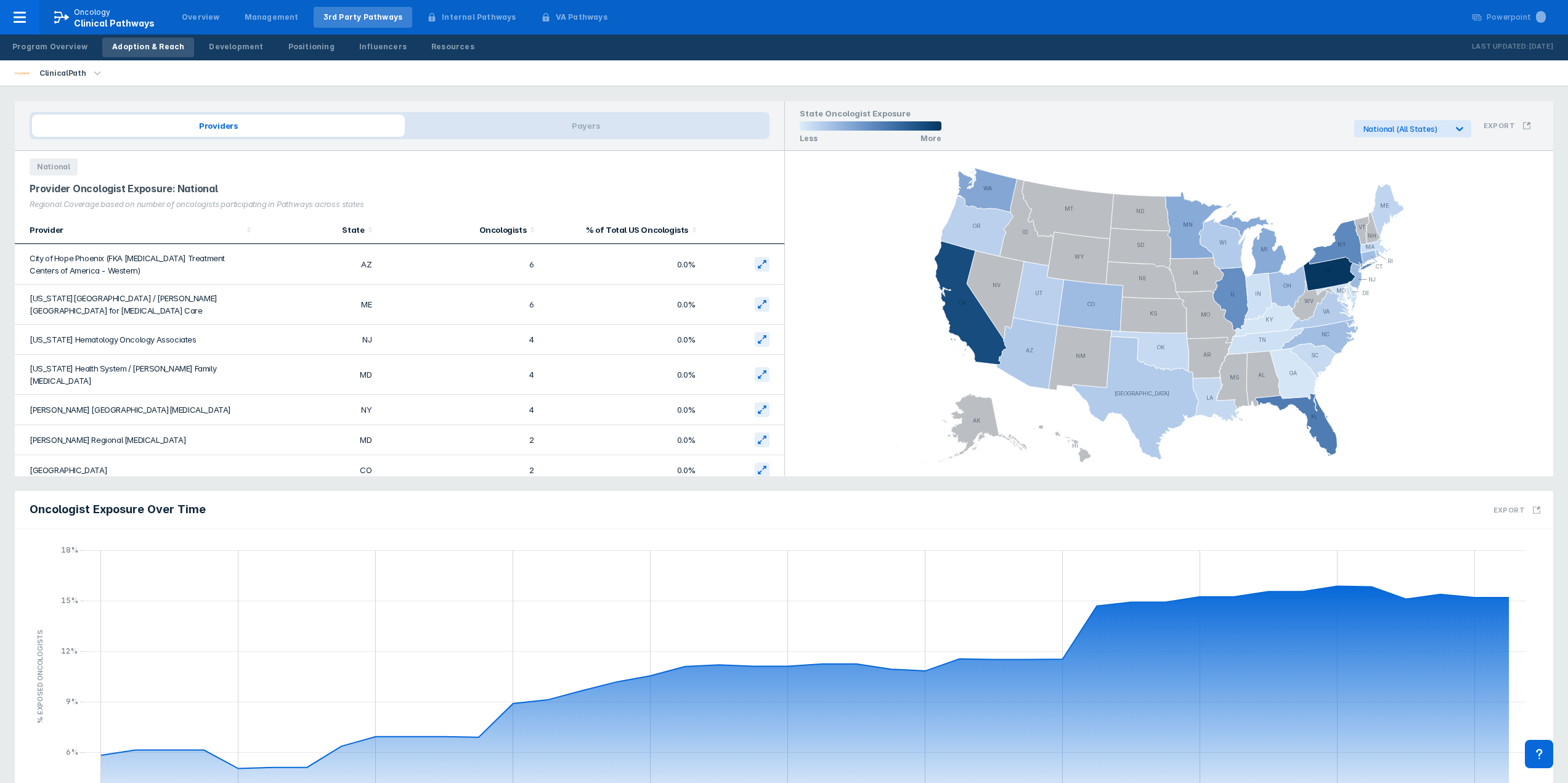
scroll to position [1749, 0]
click at [247, 232] on polygon at bounding box center [249, 231] width 4 height 2
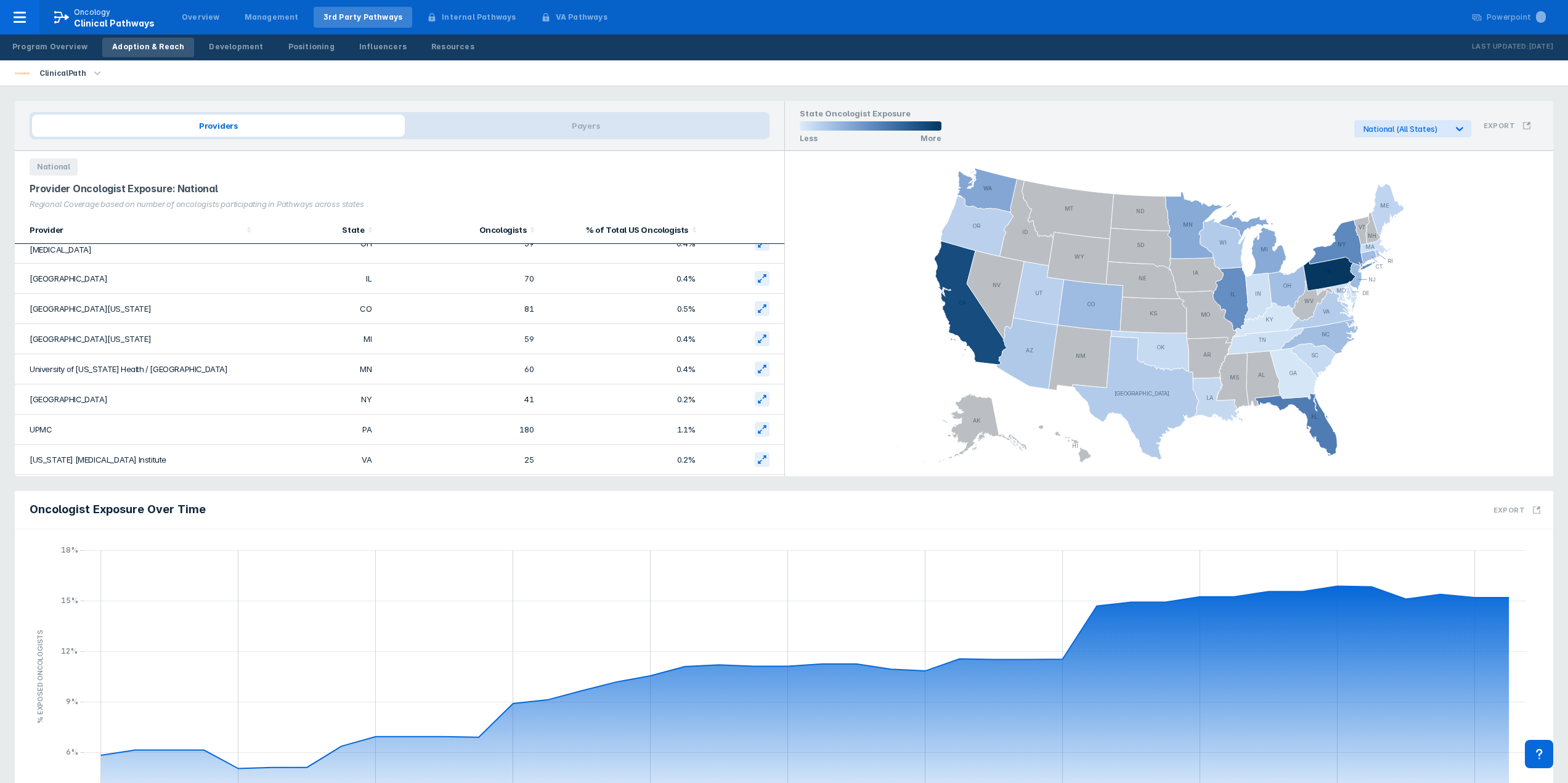
click at [90, 73] on icon "button" at bounding box center [97, 74] width 13 height 13
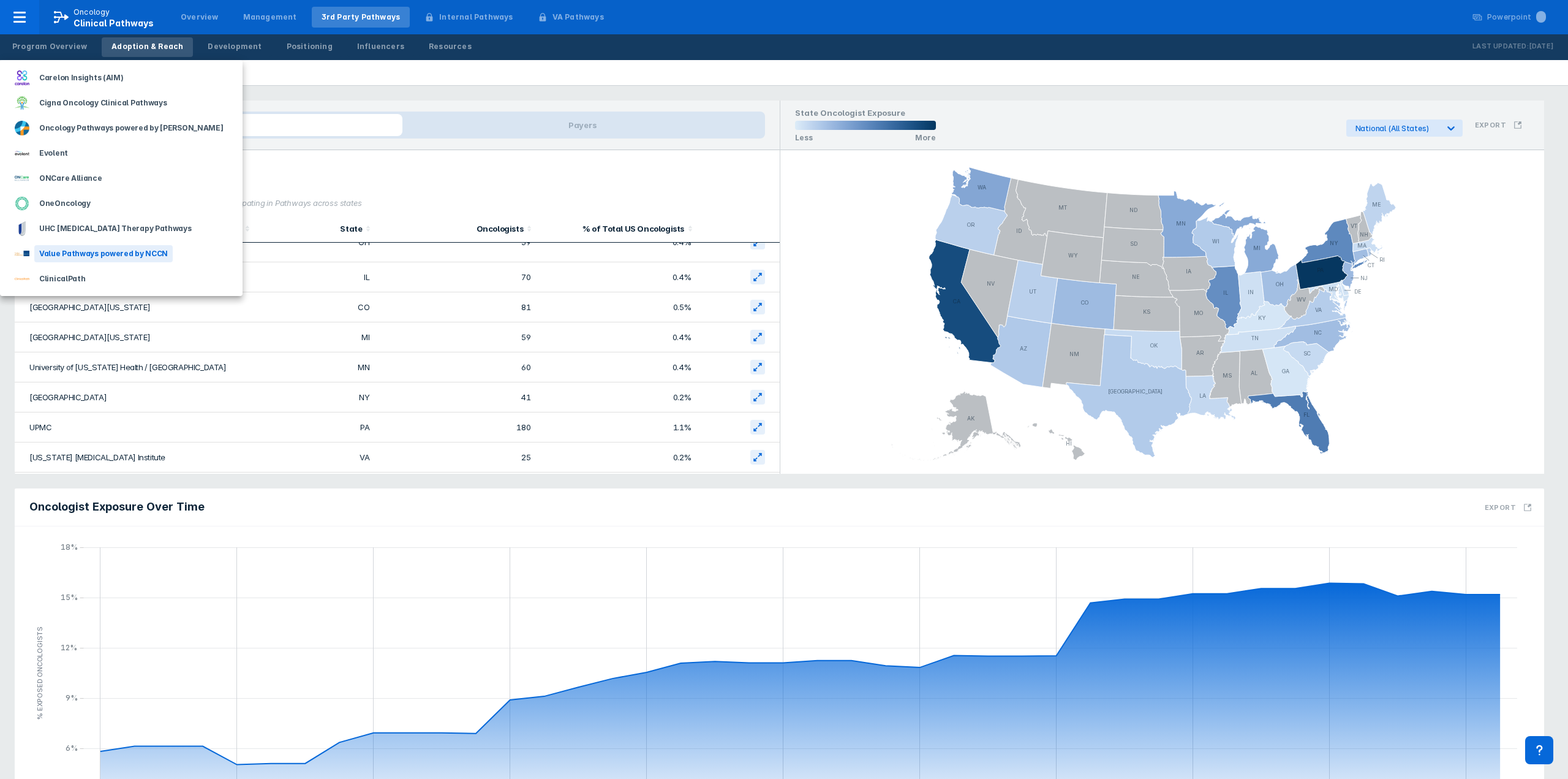
click at [103, 255] on div "Value Pathways powered by NCCN" at bounding box center [103, 253] width 138 height 17
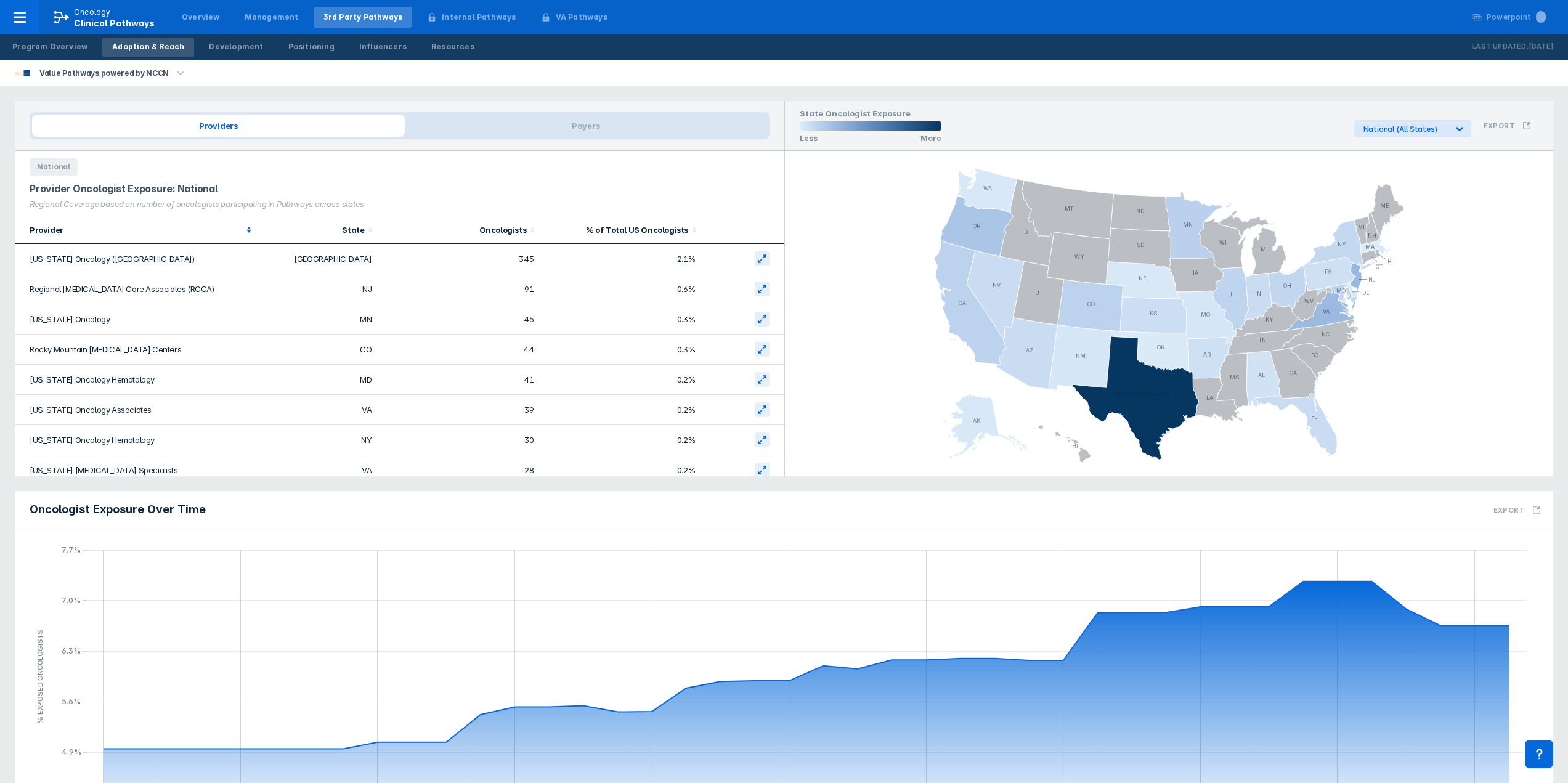
click at [245, 232] on icon at bounding box center [248, 229] width 12 height 12
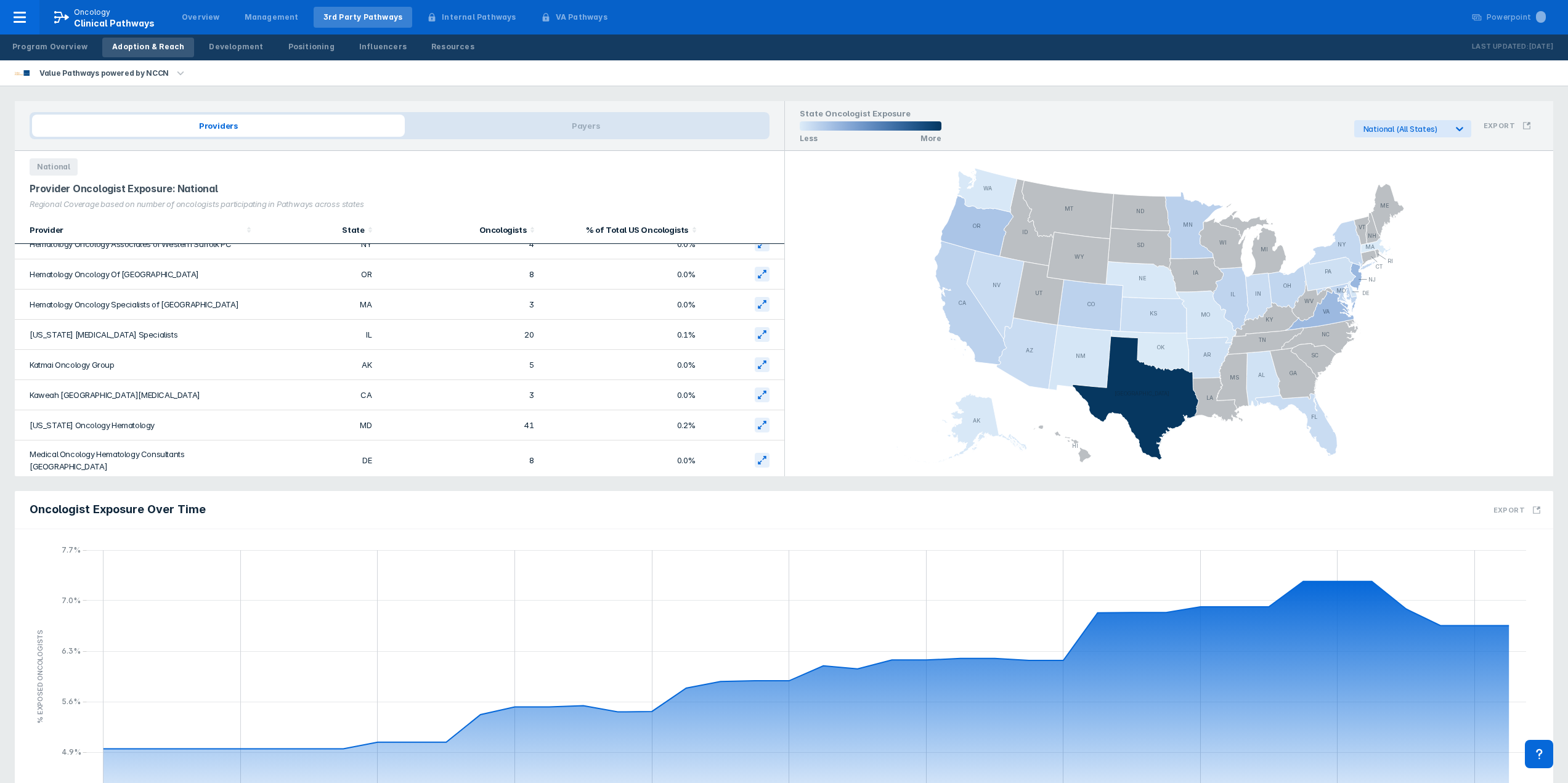
click at [173, 74] on icon "button" at bounding box center [180, 74] width 13 height 13
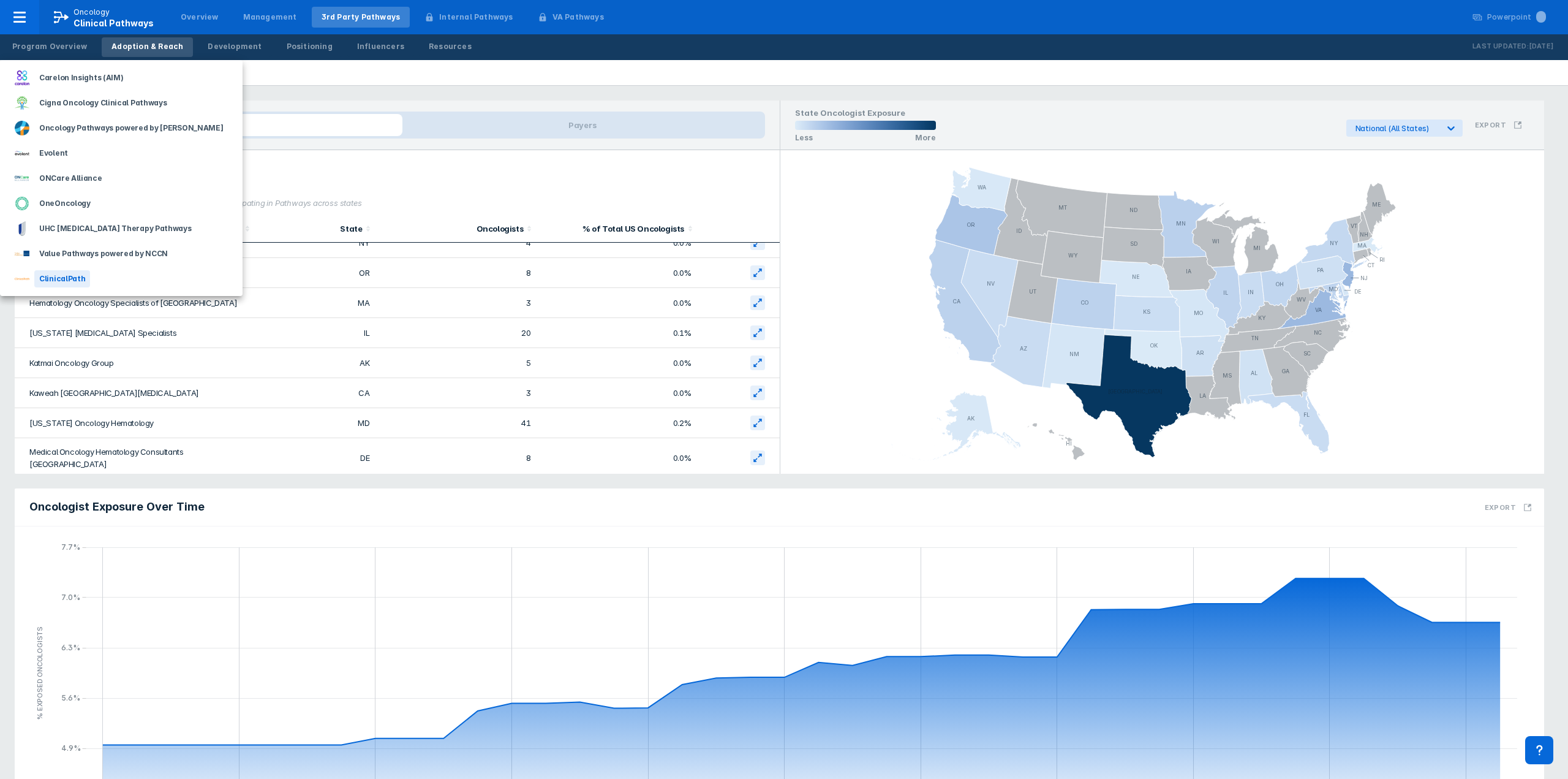
click at [90, 274] on div "ClinicalPath" at bounding box center [121, 279] width 243 height 25
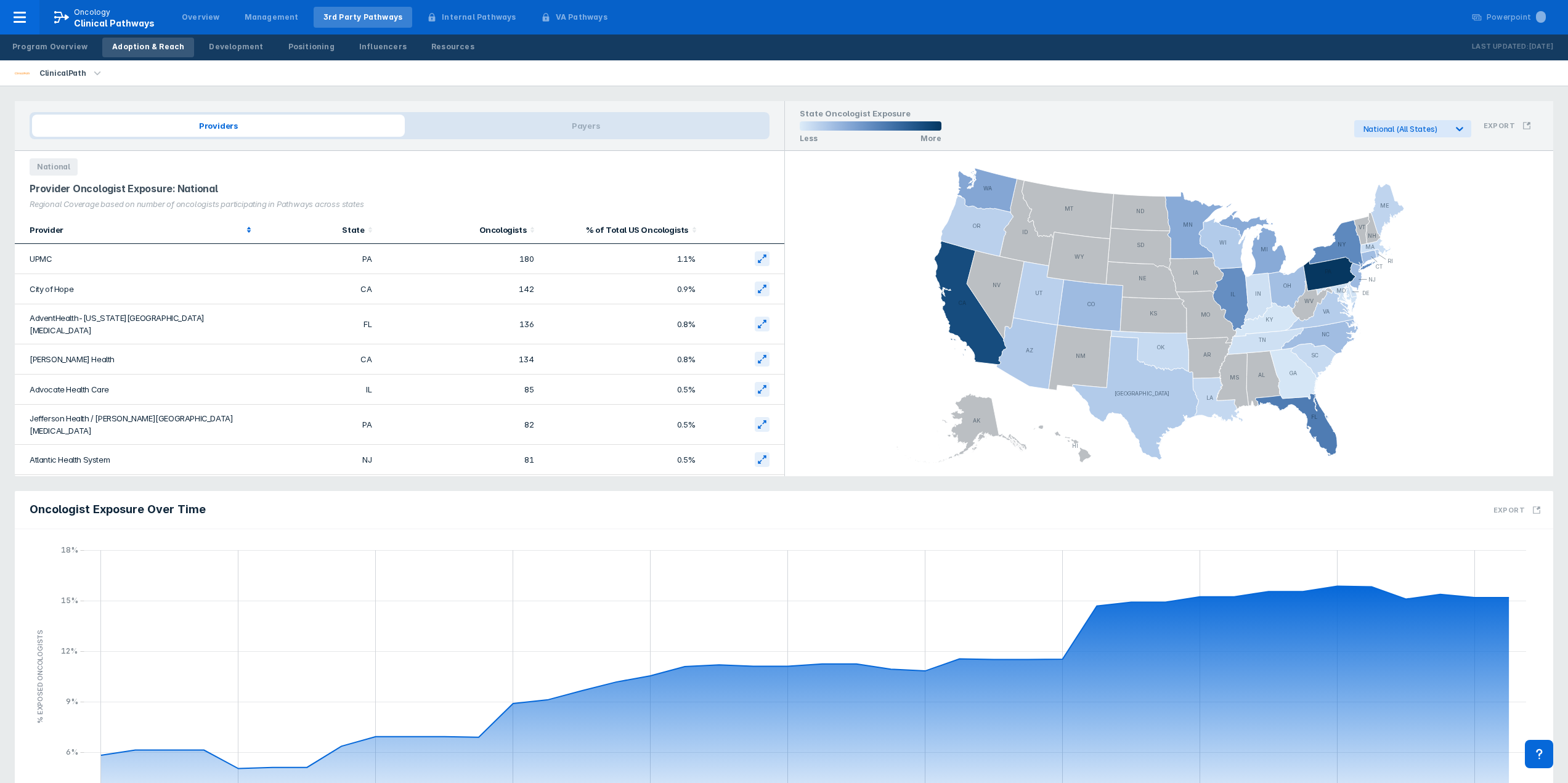
click at [248, 232] on icon at bounding box center [248, 229] width 12 height 12
